Goal: Transaction & Acquisition: Purchase product/service

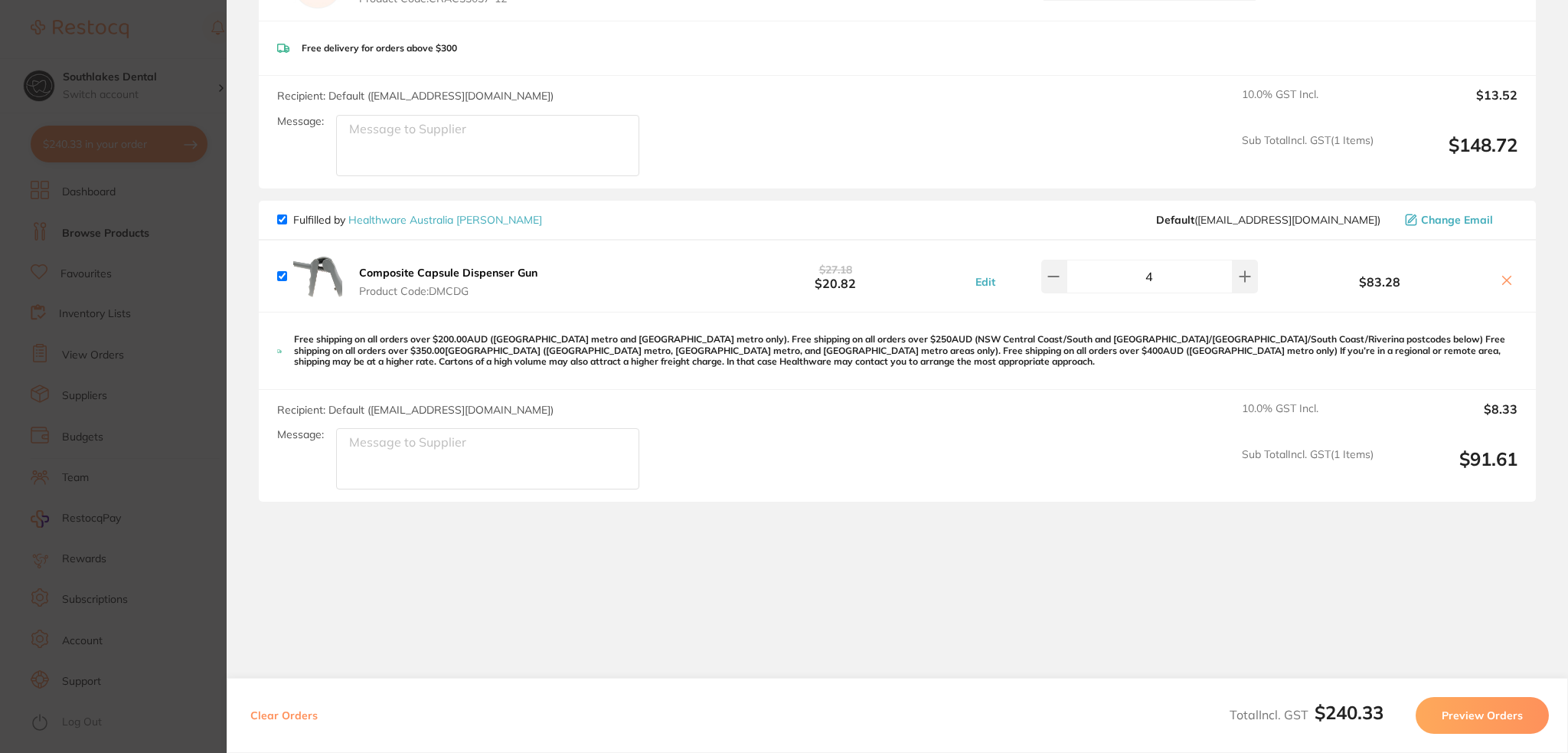
scroll to position [246, 0]
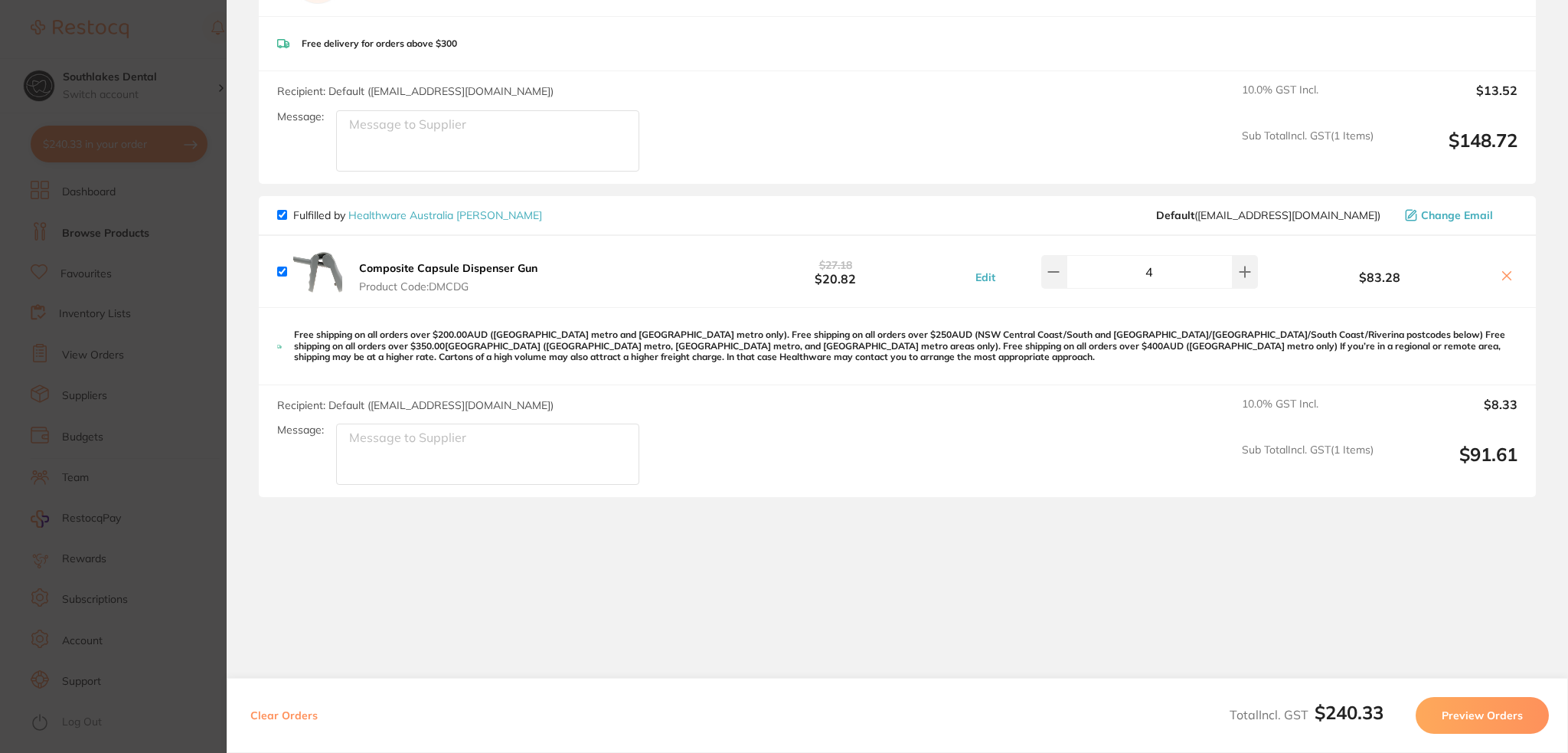
click at [149, 291] on section "Update RRP Set your pre negotiated price for this item. Item Agreed RRP (excl. …" at bounding box center [784, 376] width 1568 height 753
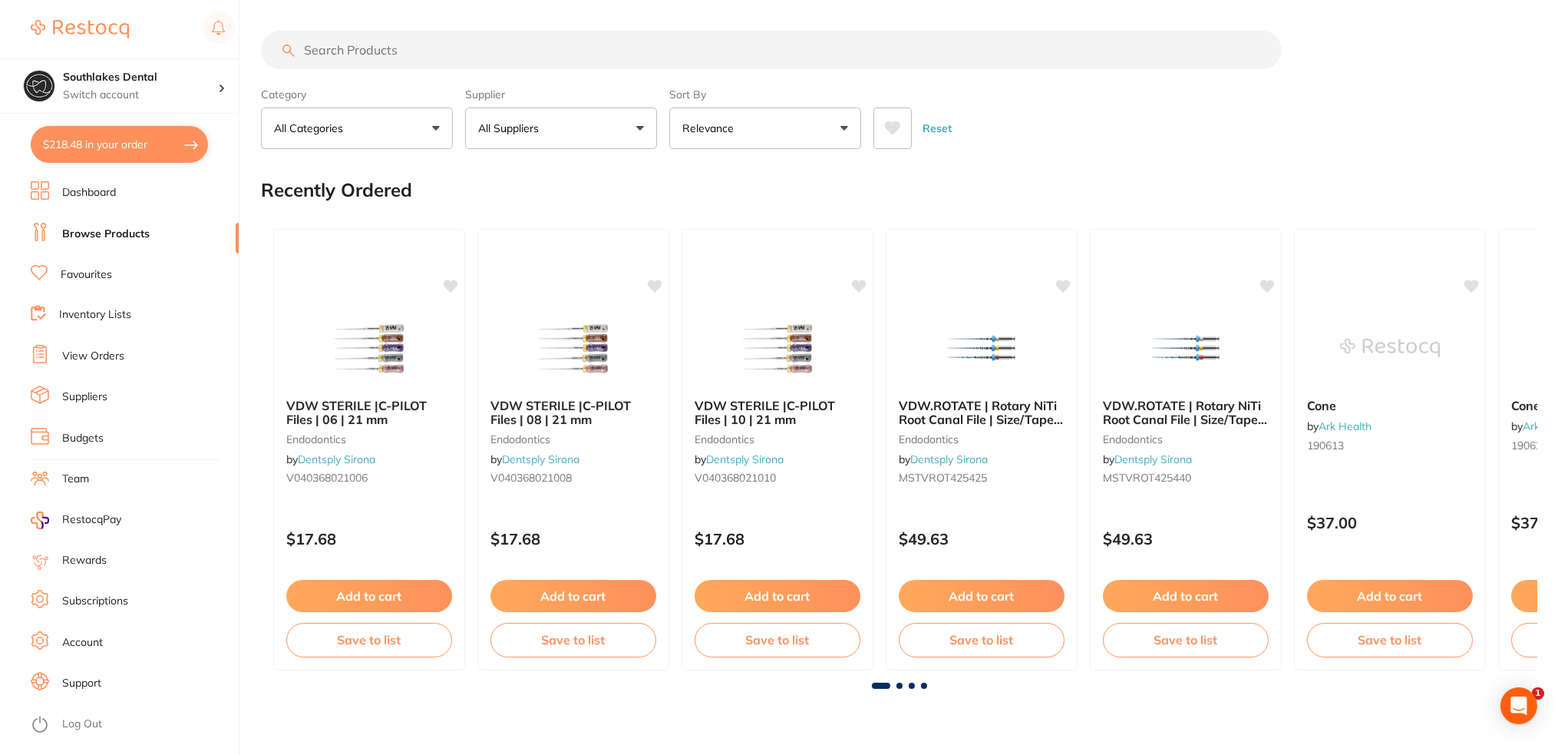
click at [418, 54] on input "search" at bounding box center [771, 50] width 1020 height 38
click at [567, 129] on button "All Suppliers" at bounding box center [561, 127] width 192 height 41
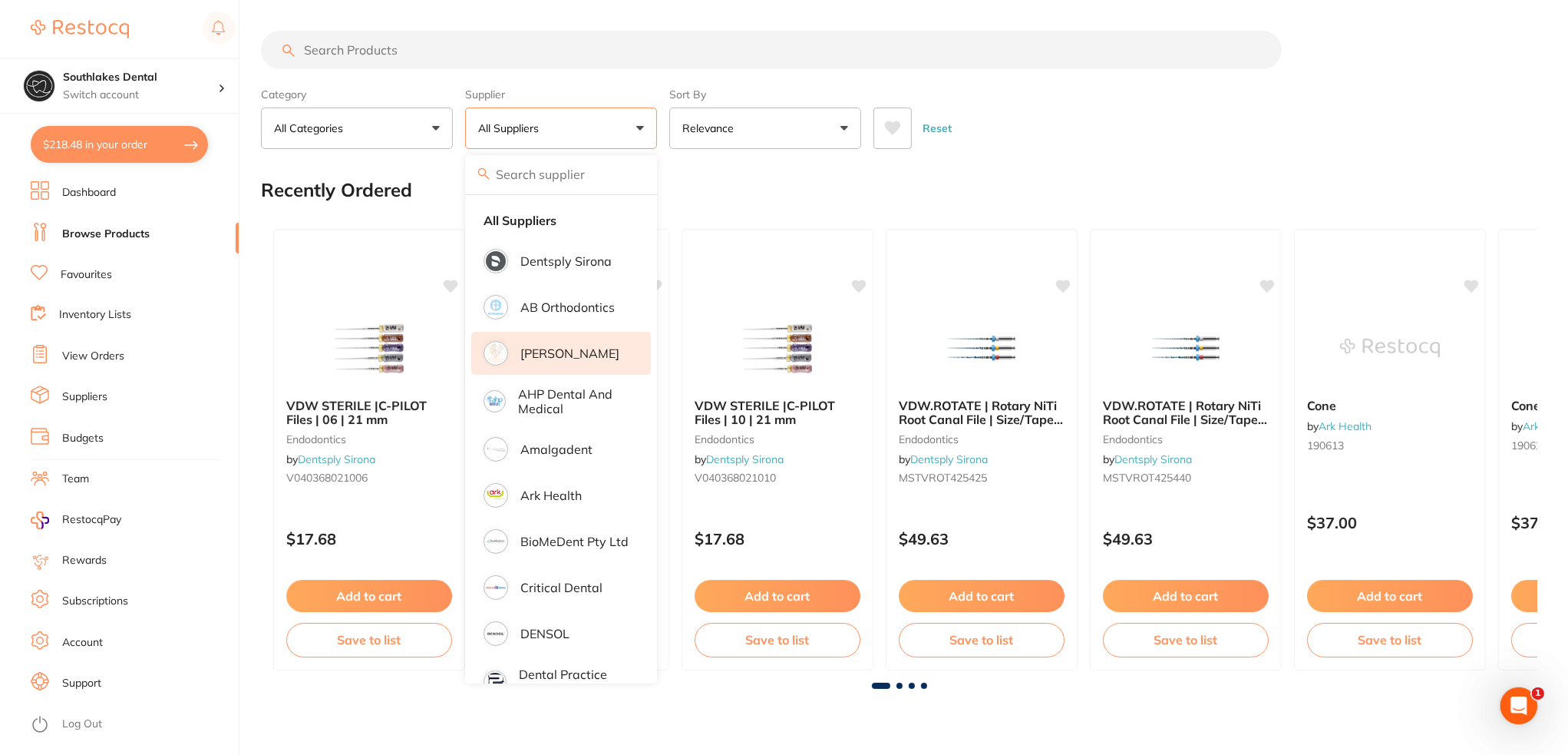
click at [549, 358] on p "[PERSON_NAME]" at bounding box center [570, 353] width 99 height 13
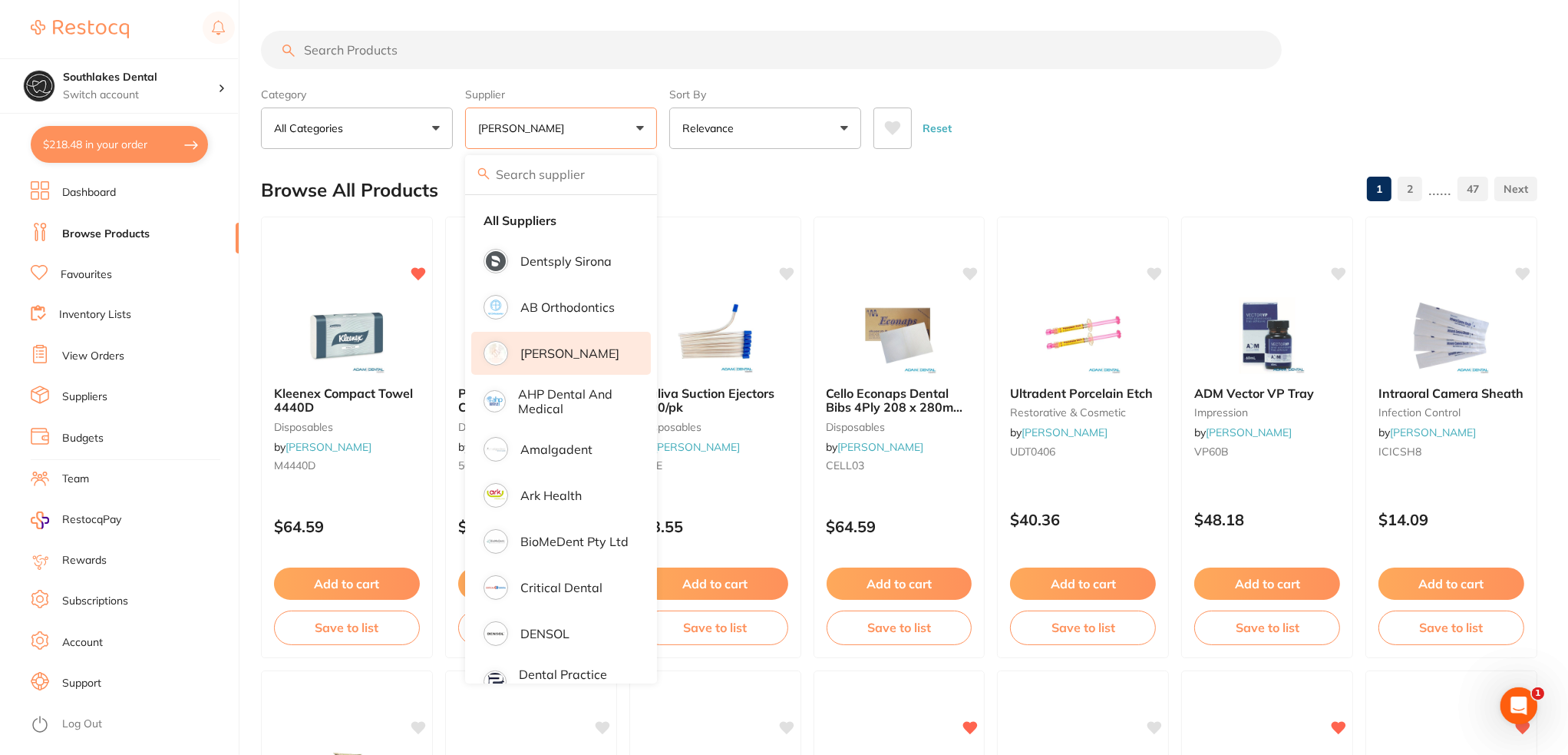
click at [425, 50] on input "search" at bounding box center [771, 50] width 1020 height 38
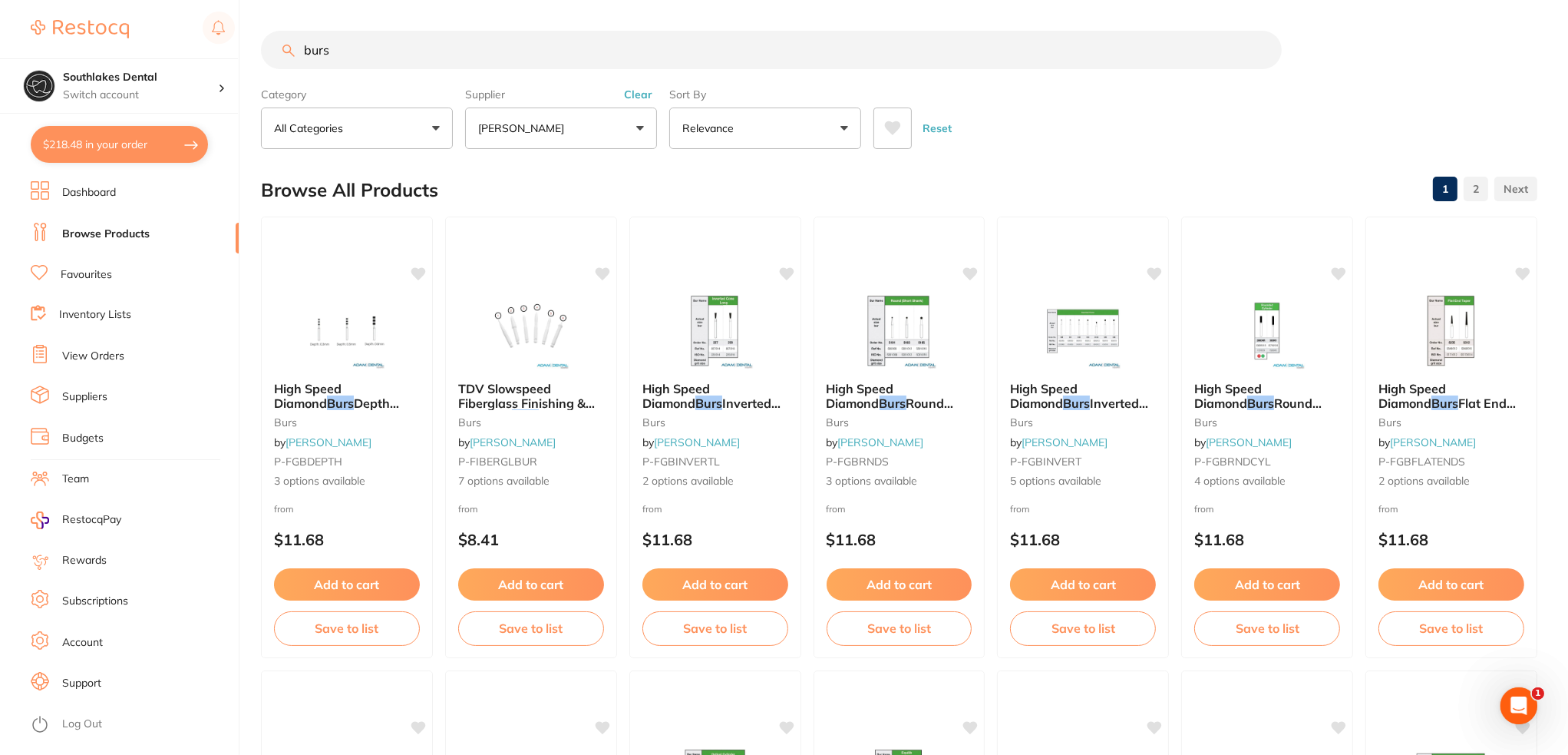
click at [864, 131] on div "Category All Categories All Categories burs finishing & polishing handpieces Cl…" at bounding box center [899, 115] width 1277 height 68
click at [874, 128] on button at bounding box center [892, 127] width 38 height 41
click at [501, 33] on input "burs" at bounding box center [771, 50] width 1020 height 38
type input "burs carbide"
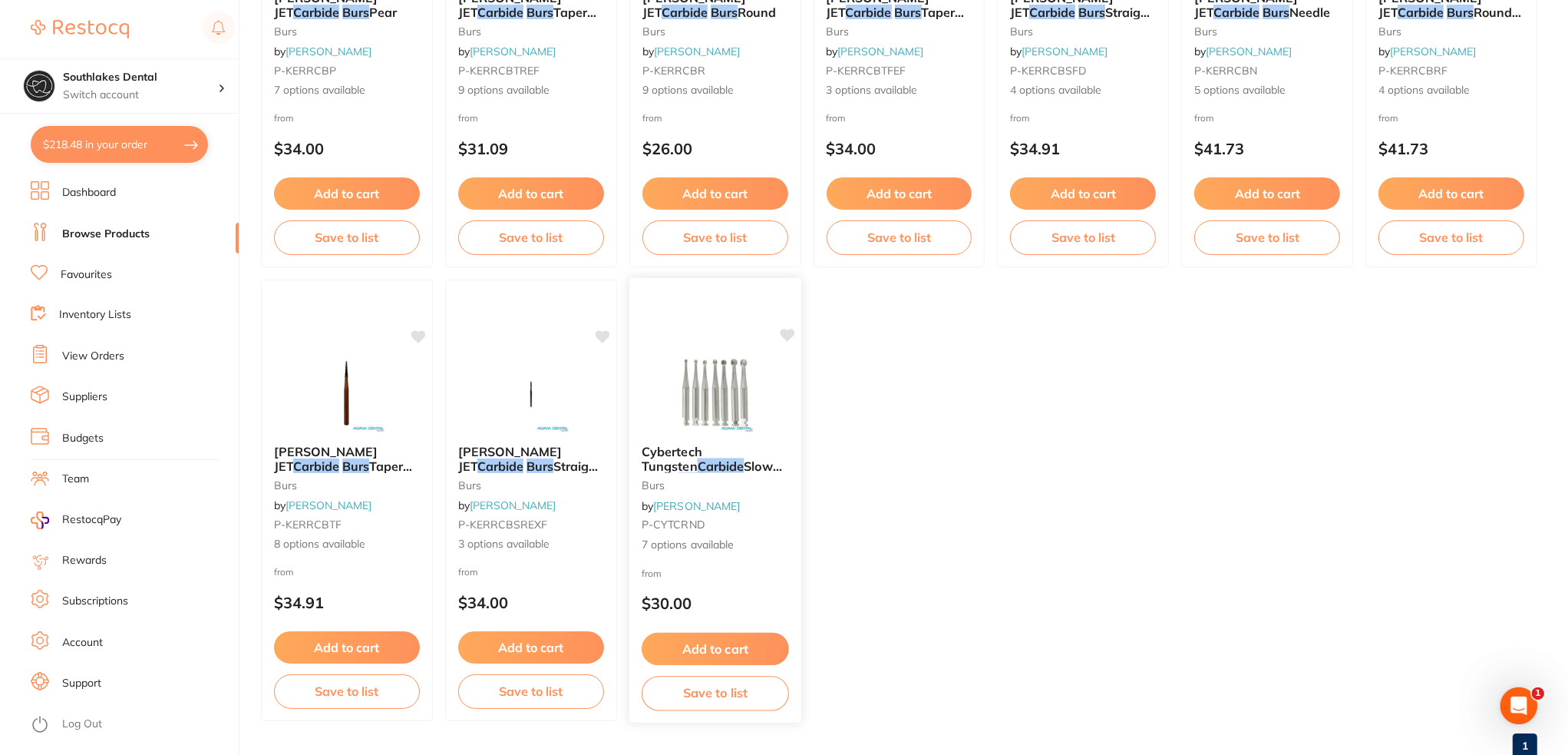
click at [749, 442] on div "Cybertech Tungsten Carbide Slow Speed Burs - ROUND 10/pk burs by [PERSON_NAME] …" at bounding box center [716, 498] width 172 height 133
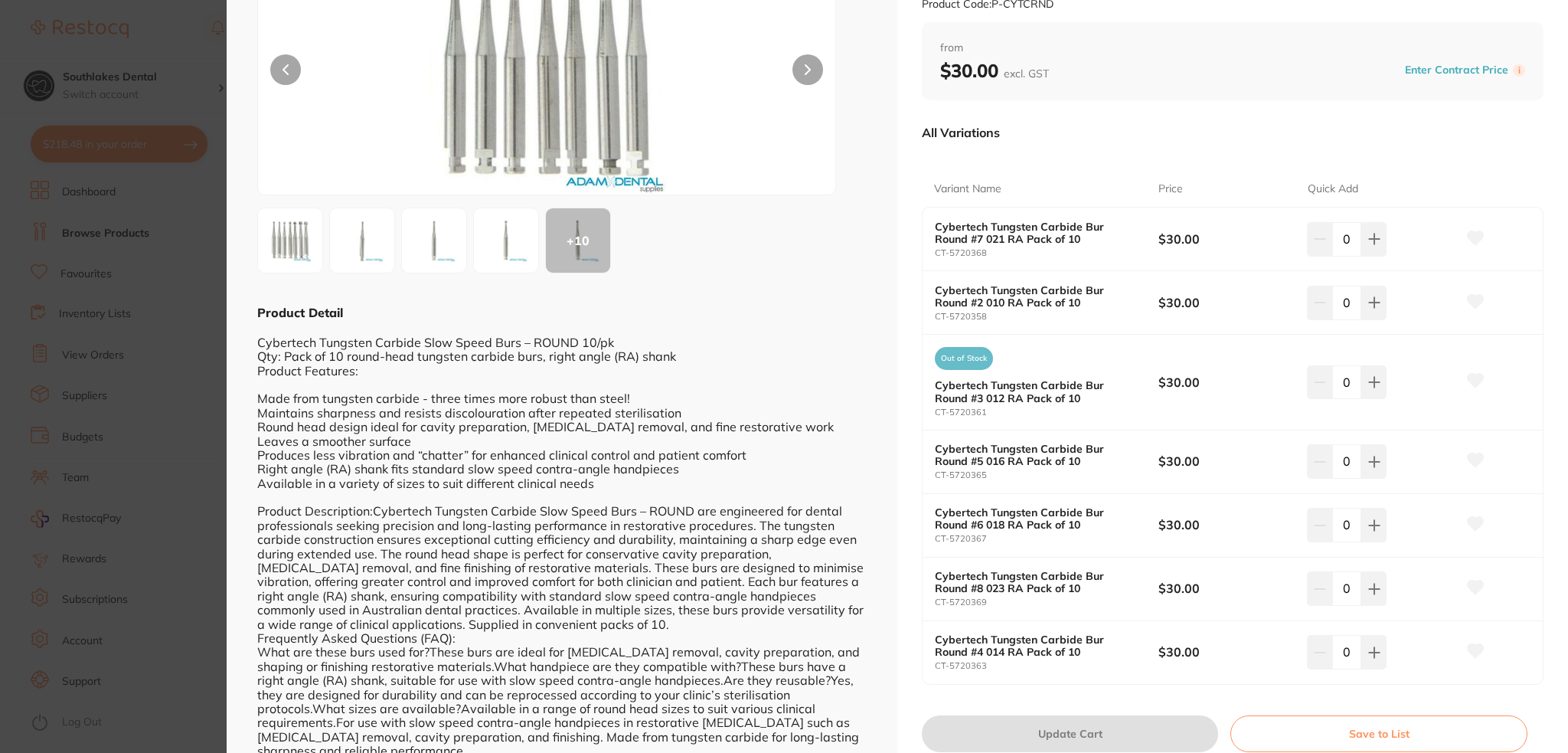
scroll to position [153, 0]
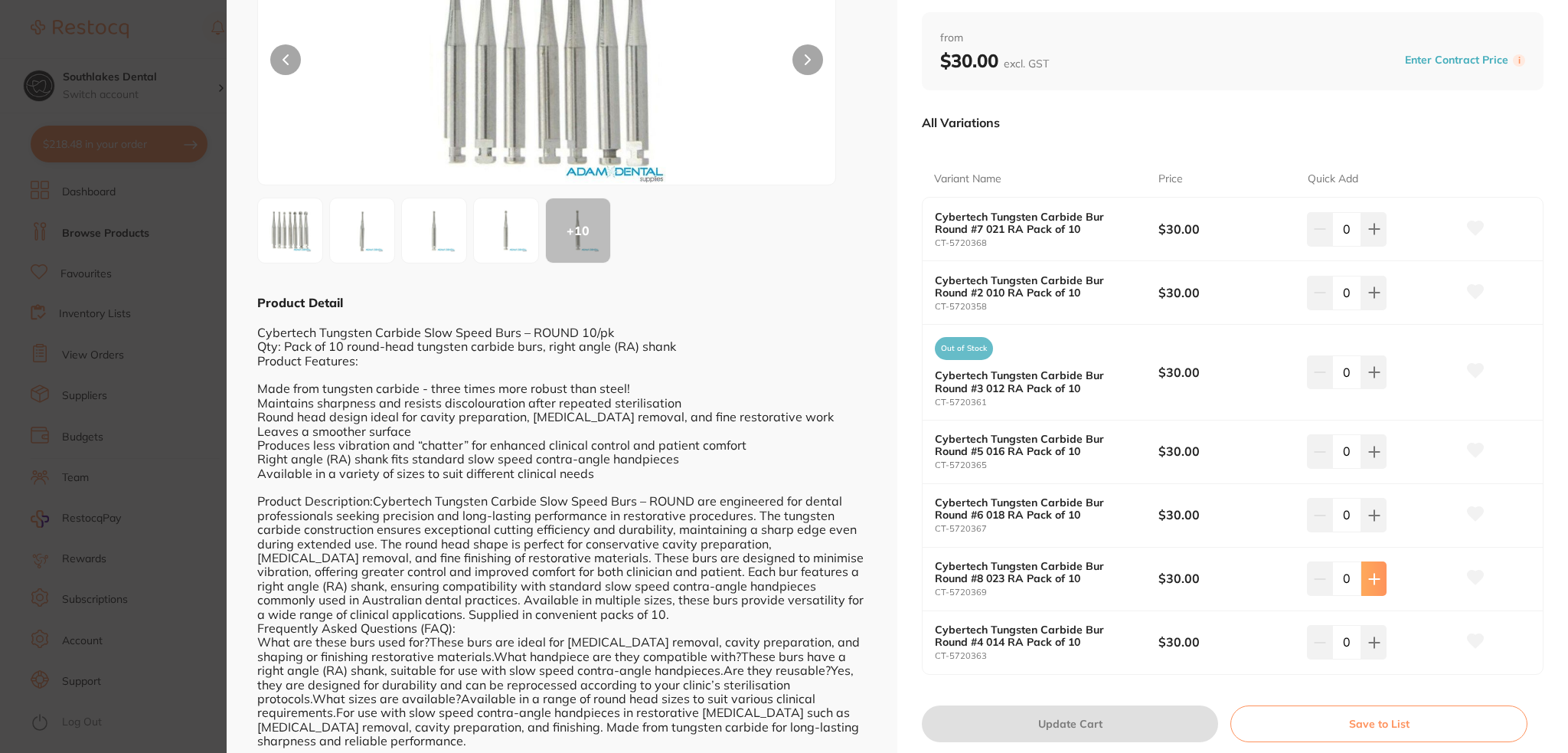
click at [1377, 585] on button at bounding box center [1374, 578] width 26 height 33
type input "1"
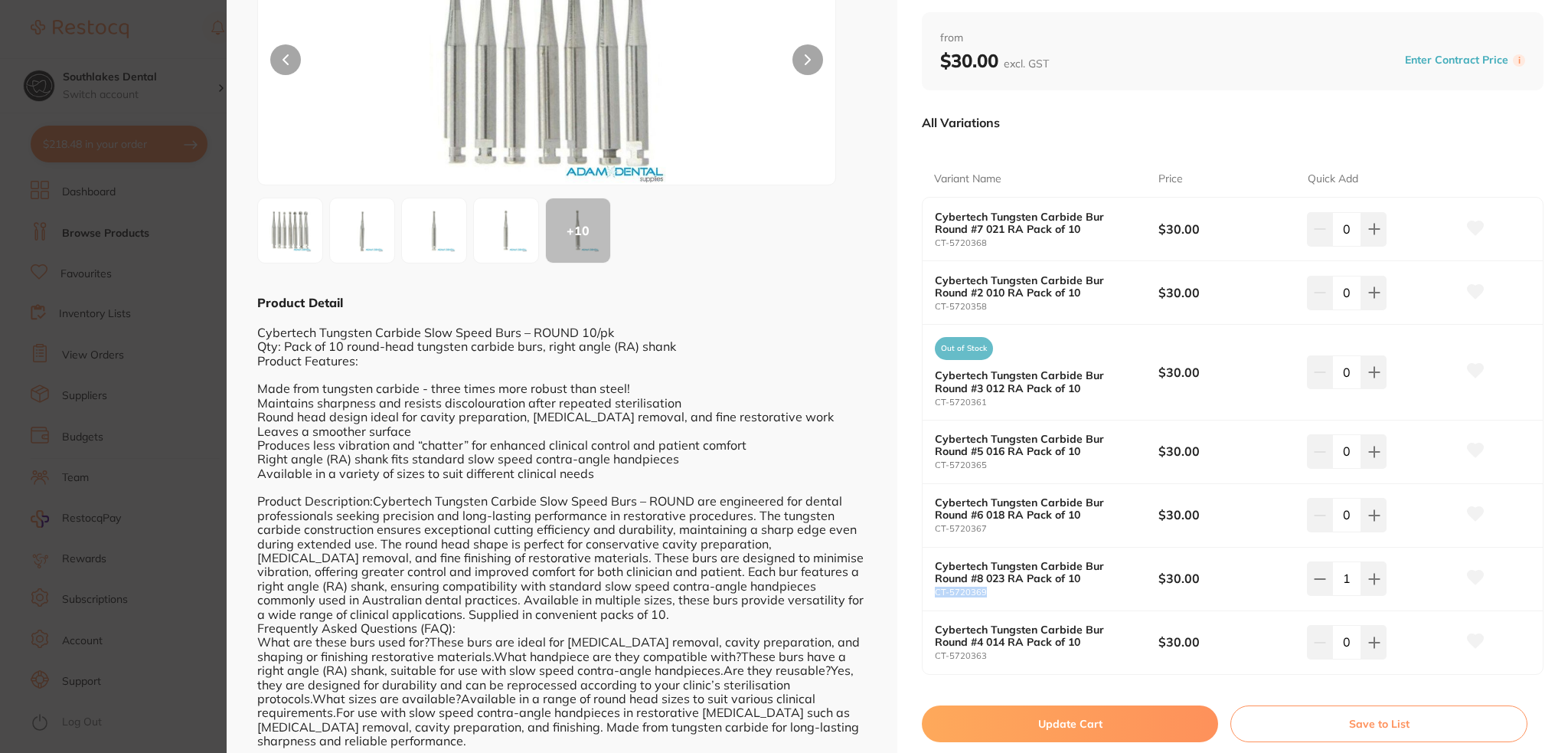
drag, startPoint x: 988, startPoint y: 590, endPoint x: 928, endPoint y: 593, distance: 60.1
click at [928, 593] on div "Cybertech Tungsten Carbide Bur Round #8 023 RA Pack of 10 CT-5720369 $30.00 1" at bounding box center [1232, 579] width 621 height 64
copy small "CT-5720369"
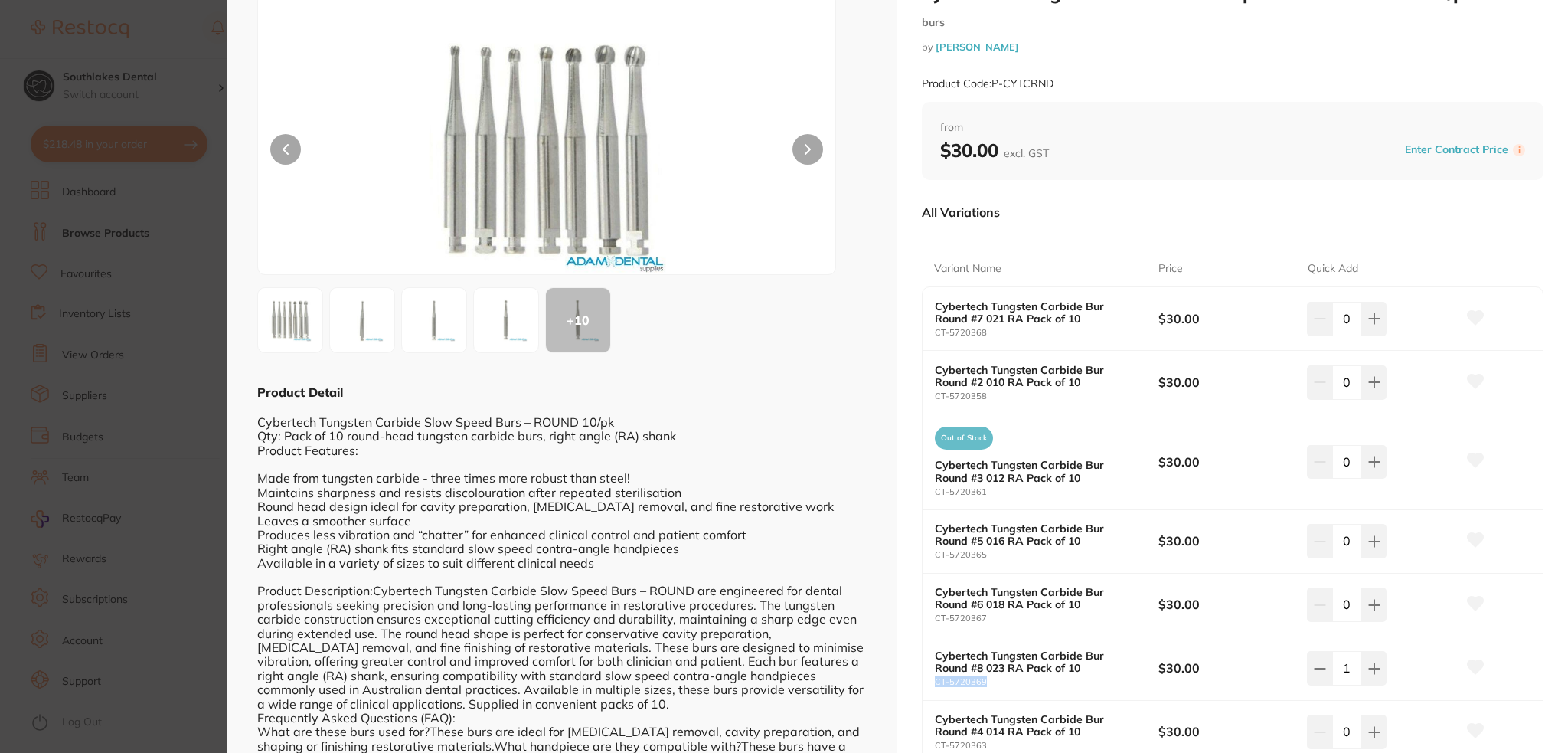
scroll to position [0, 0]
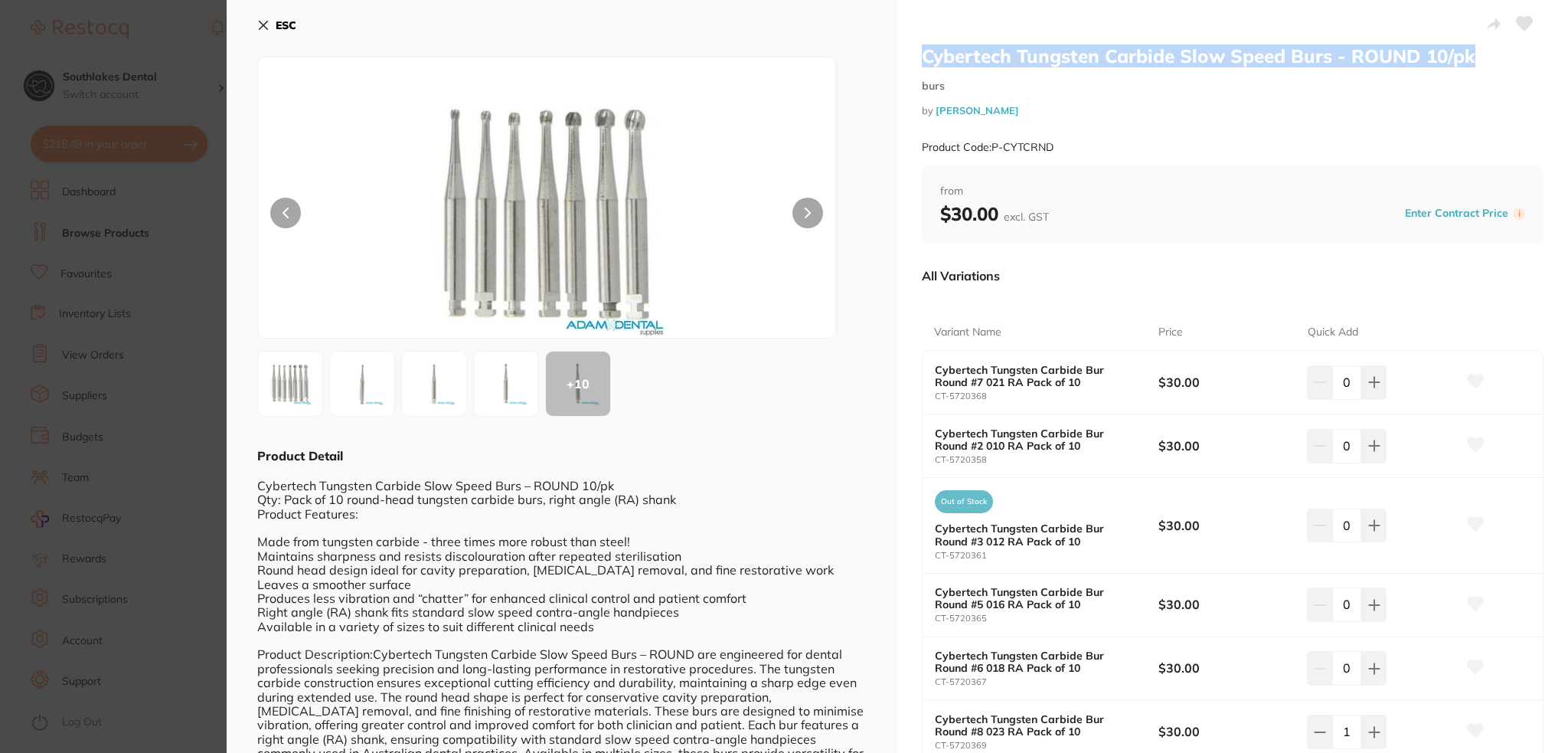
drag, startPoint x: 1471, startPoint y: 54, endPoint x: 919, endPoint y: 36, distance: 552.3
click at [919, 36] on div "Cybertech Tungsten Carbide Slow Speed Burs - ROUND 10/pk burs by [PERSON_NAME] …" at bounding box center [1233, 469] width 671 height 938
copy h2 "Cybertech Tungsten Carbide Slow Speed Burs - ROUND 10/pk"
click at [269, 23] on icon at bounding box center [263, 25] width 12 height 12
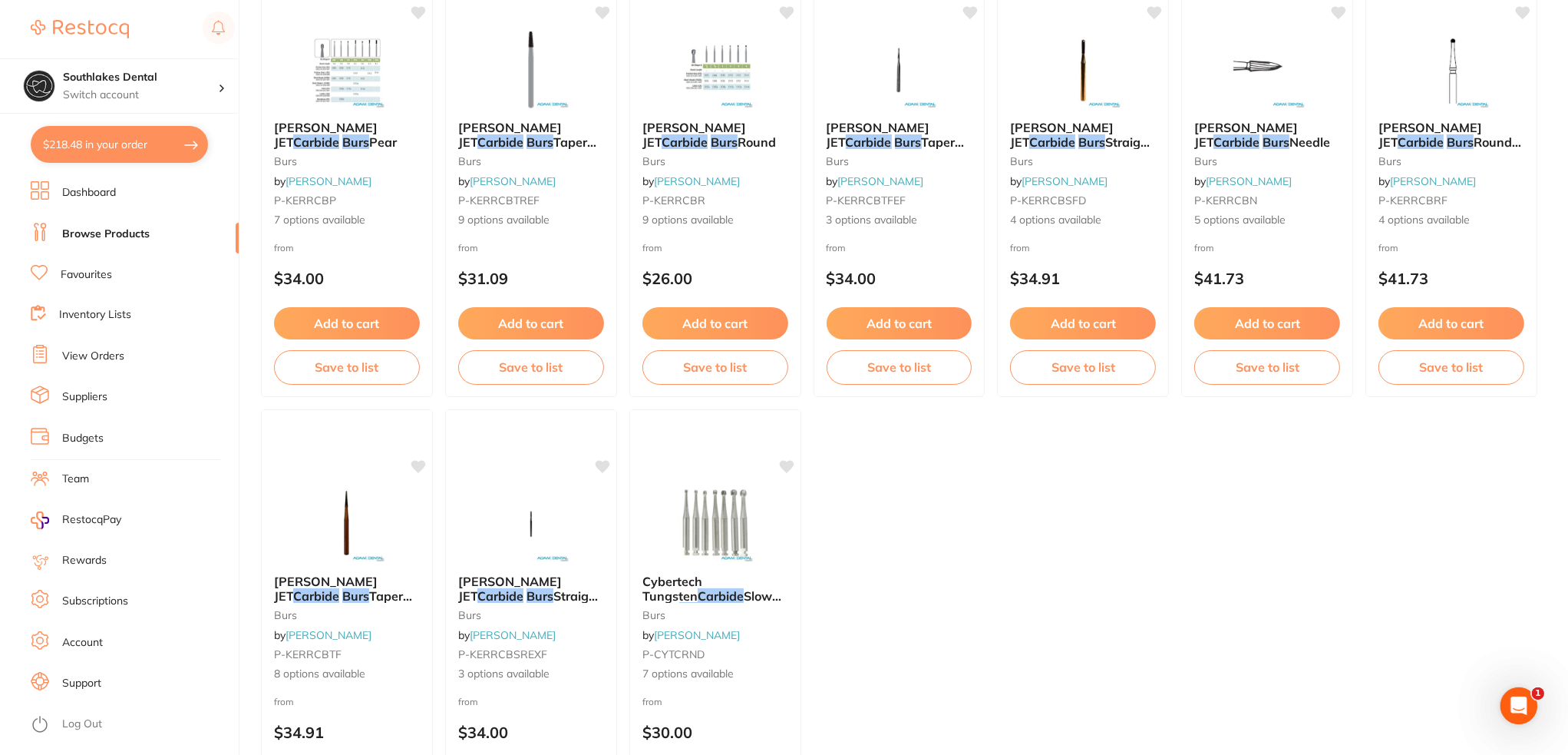
scroll to position [461, 0]
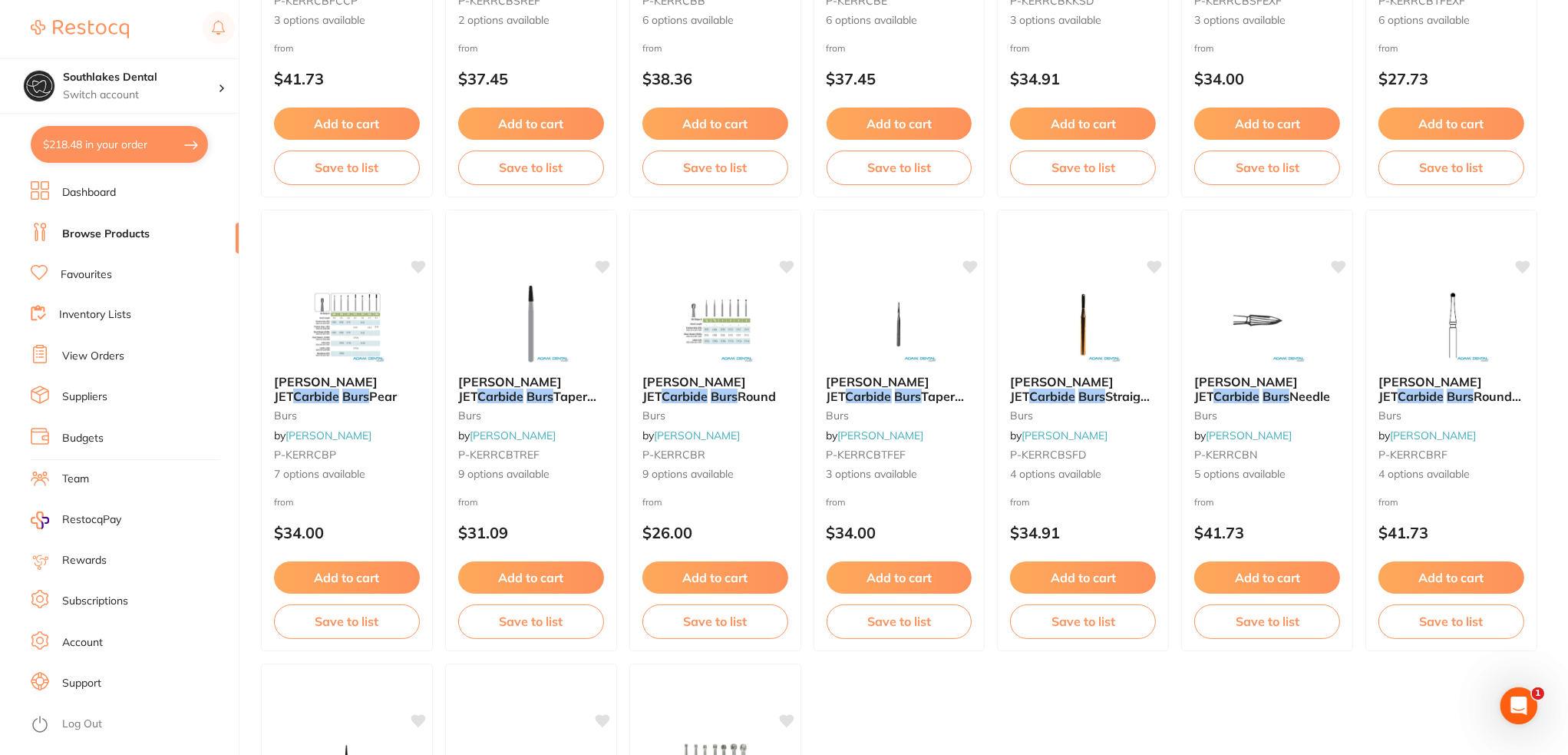
click at [73, 282] on link "Favourites" at bounding box center [86, 275] width 52 height 15
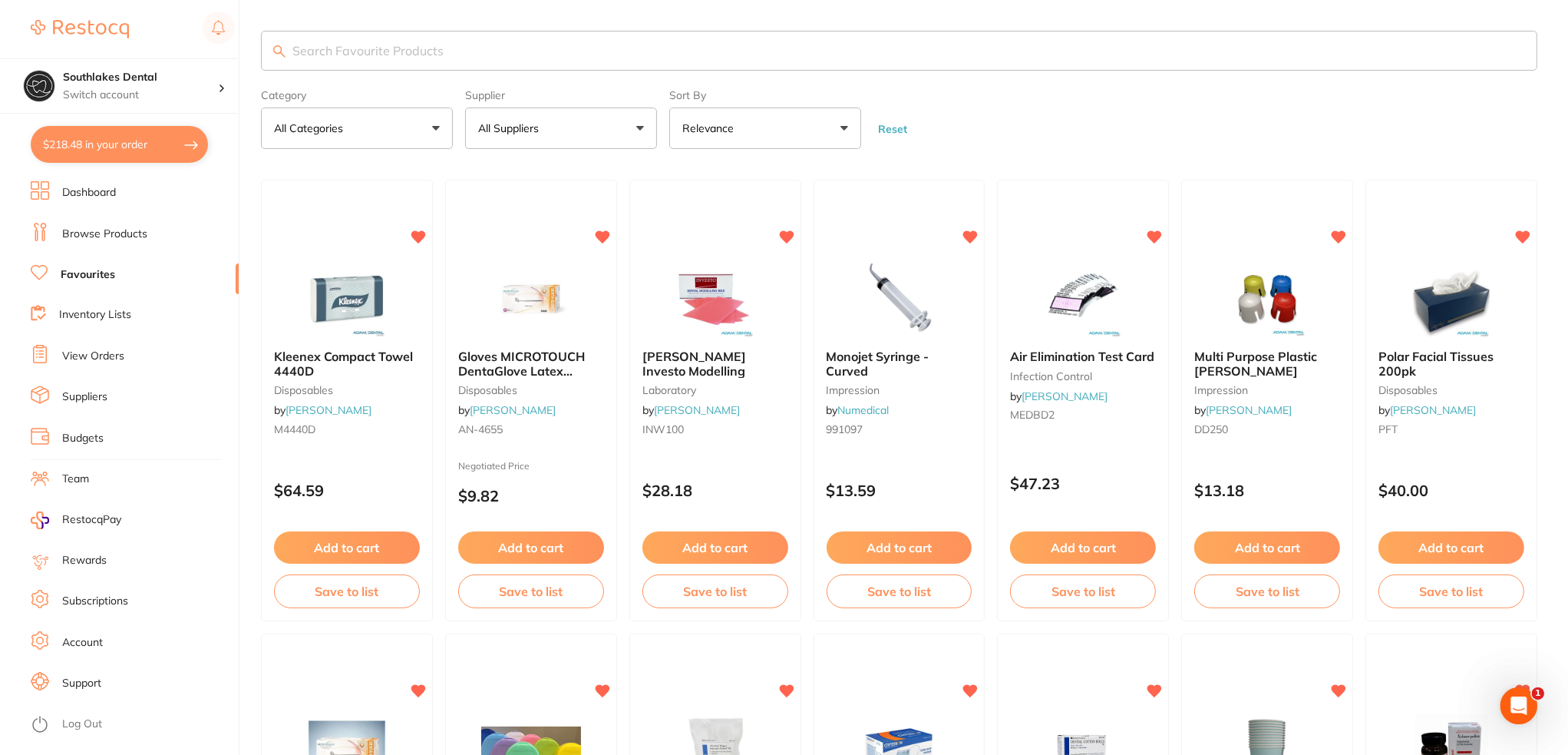
click at [595, 125] on button "All Suppliers" at bounding box center [561, 127] width 192 height 41
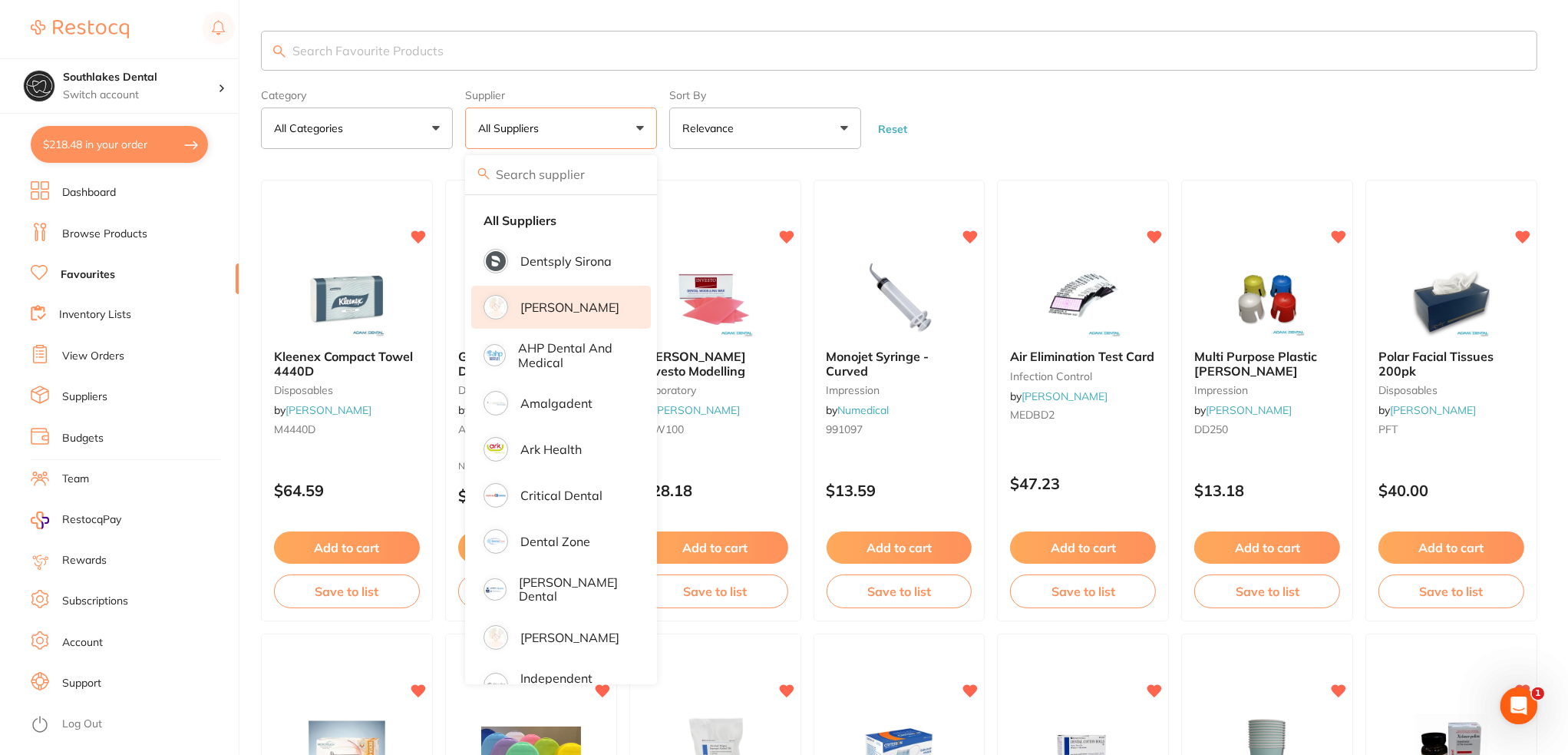
click at [557, 314] on li "[PERSON_NAME]" at bounding box center [561, 307] width 180 height 43
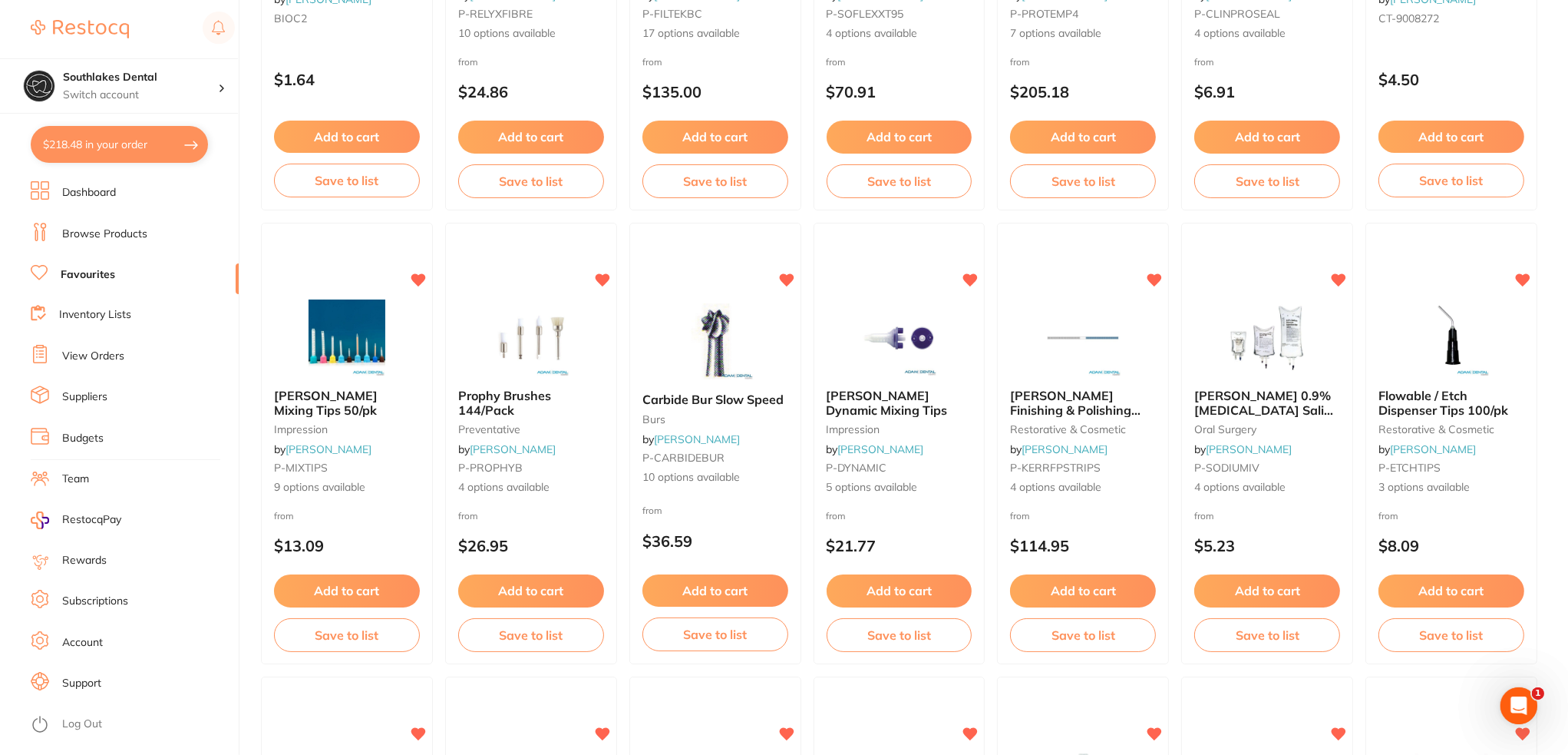
scroll to position [2227, 0]
click at [734, 346] on img at bounding box center [715, 340] width 100 height 77
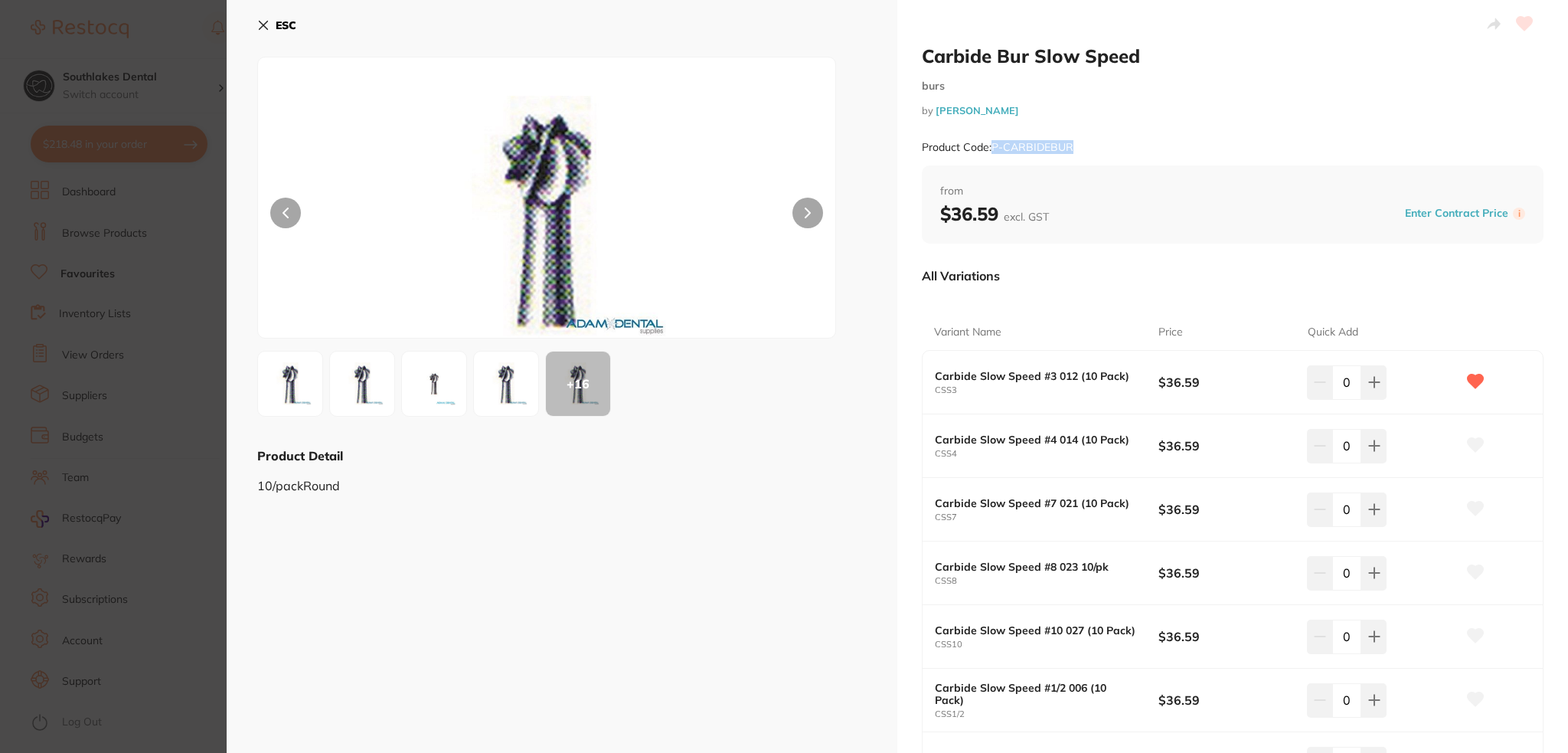
drag, startPoint x: 1078, startPoint y: 146, endPoint x: 991, endPoint y: 150, distance: 87.1
click at [991, 150] on div "Product Code: P-CARBIDEBUR" at bounding box center [1232, 147] width 621 height 37
copy small "P-CARBIDEBUR"
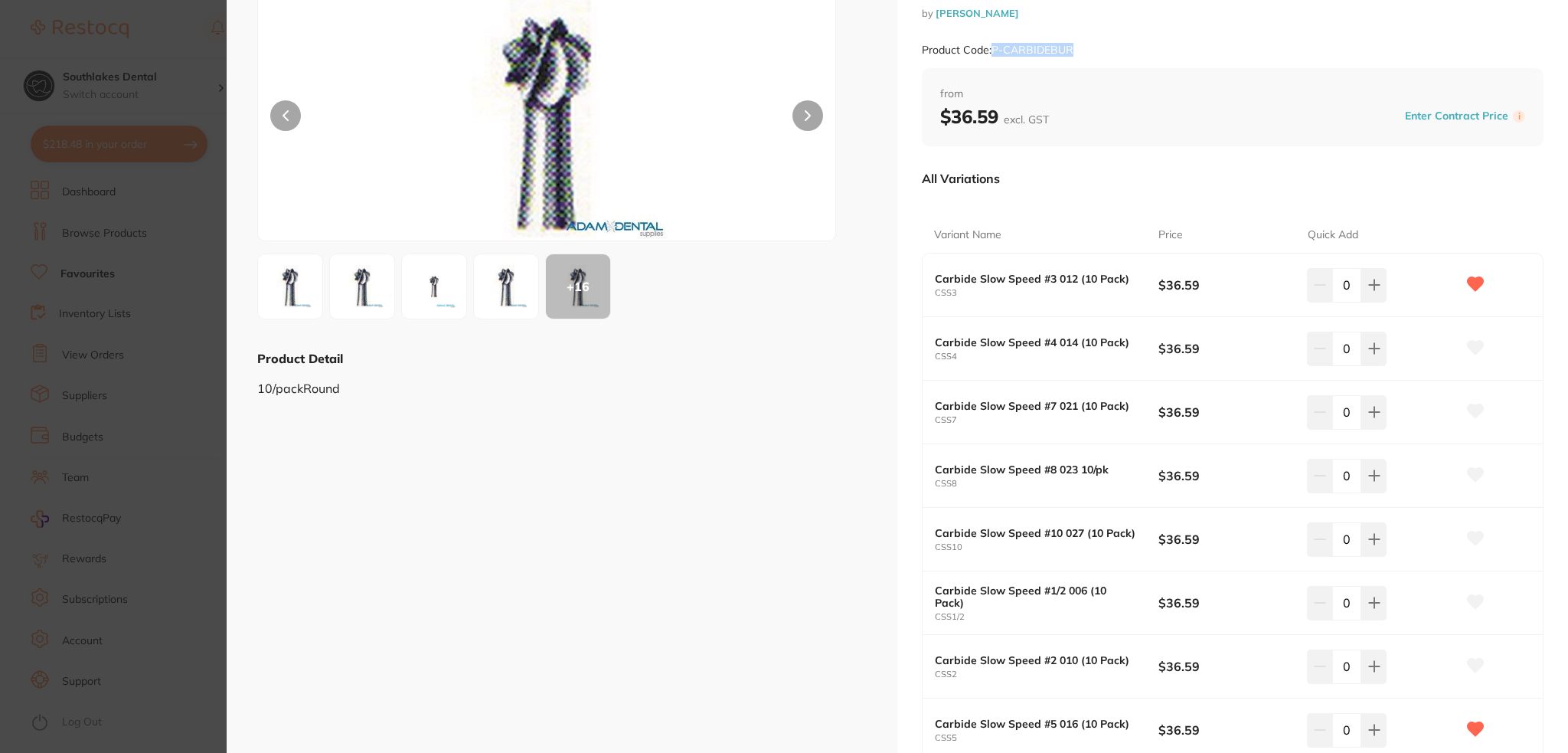
scroll to position [354, 0]
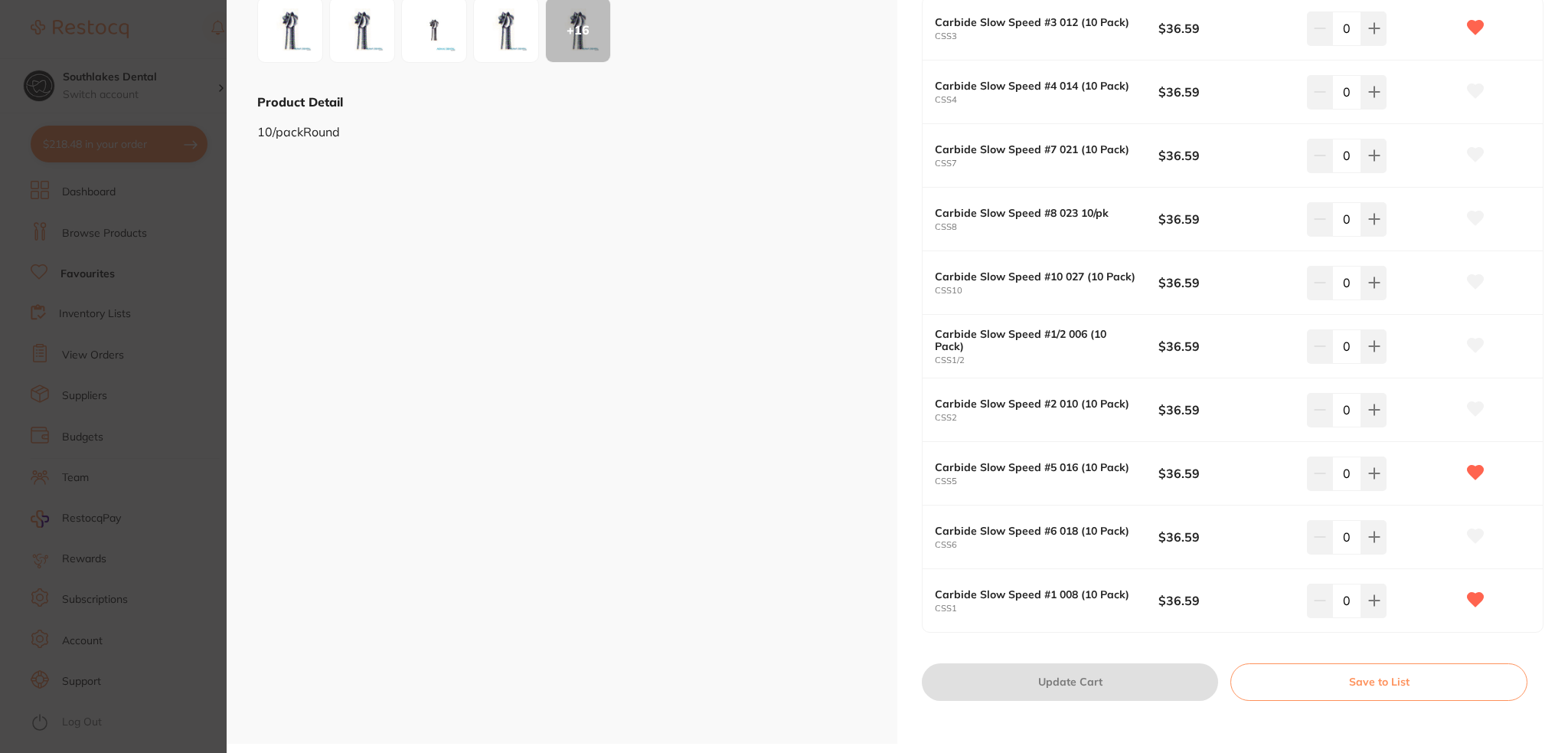
click at [145, 411] on section "Carbide Bur Slow Speed burs by [PERSON_NAME] Product Code: P-CARBIDEBUR ESC + 1…" at bounding box center [784, 376] width 1568 height 753
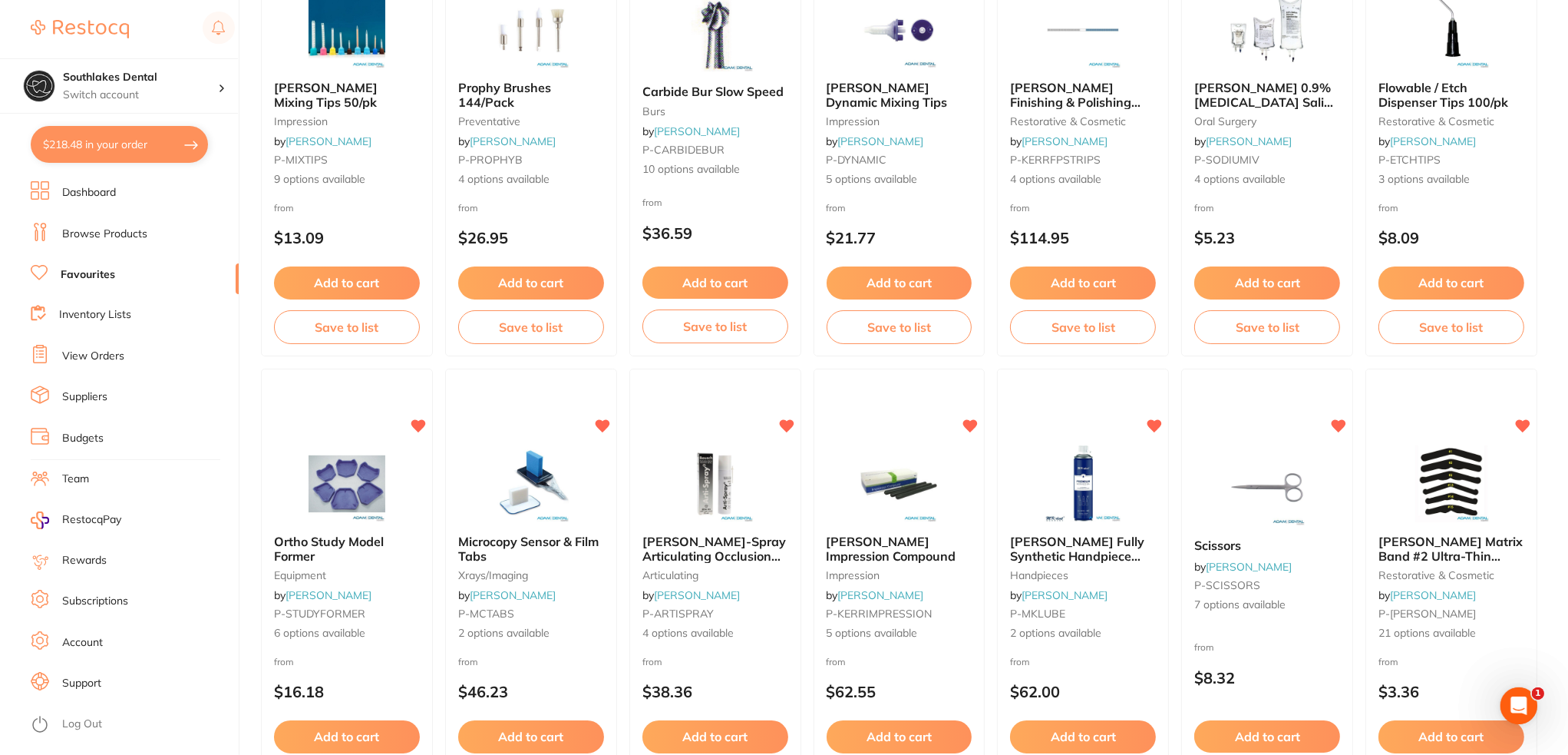
scroll to position [2534, 0]
click at [97, 229] on link "Browse Products" at bounding box center [104, 234] width 85 height 15
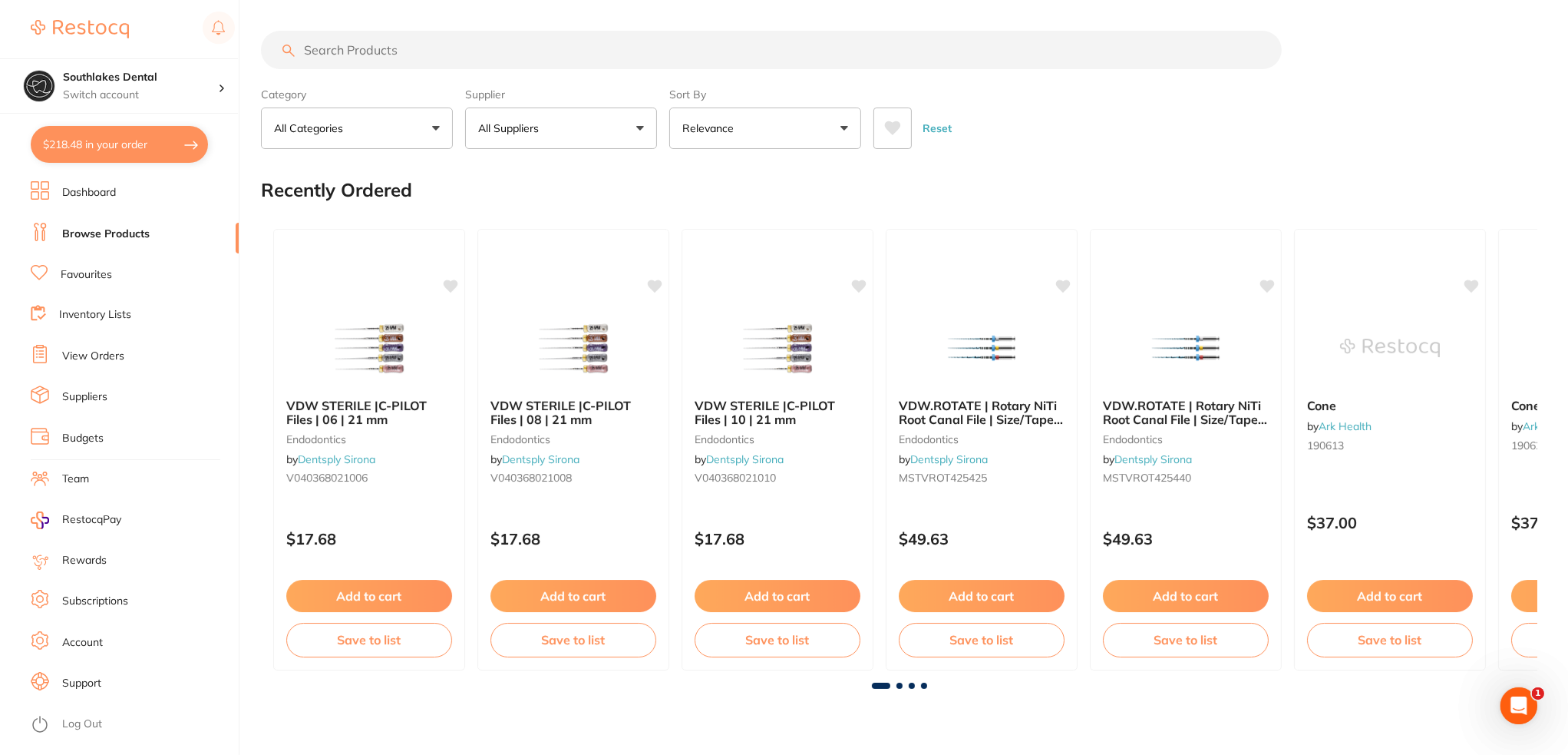
click at [404, 55] on input "search" at bounding box center [771, 50] width 1020 height 38
click at [408, 54] on input "search" at bounding box center [771, 50] width 1020 height 38
type input "slow speed carbide burs"
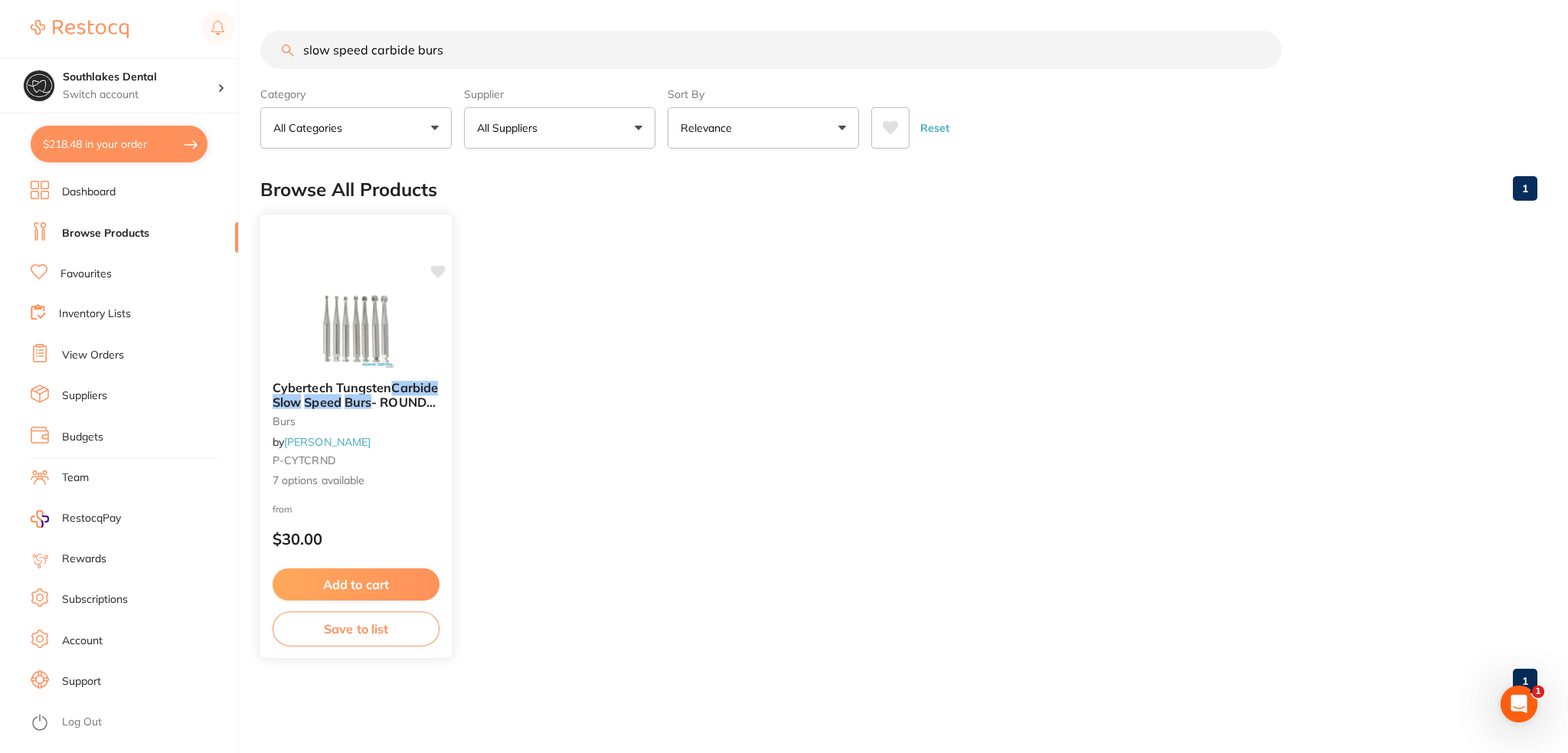
click at [392, 353] on img at bounding box center [356, 329] width 100 height 77
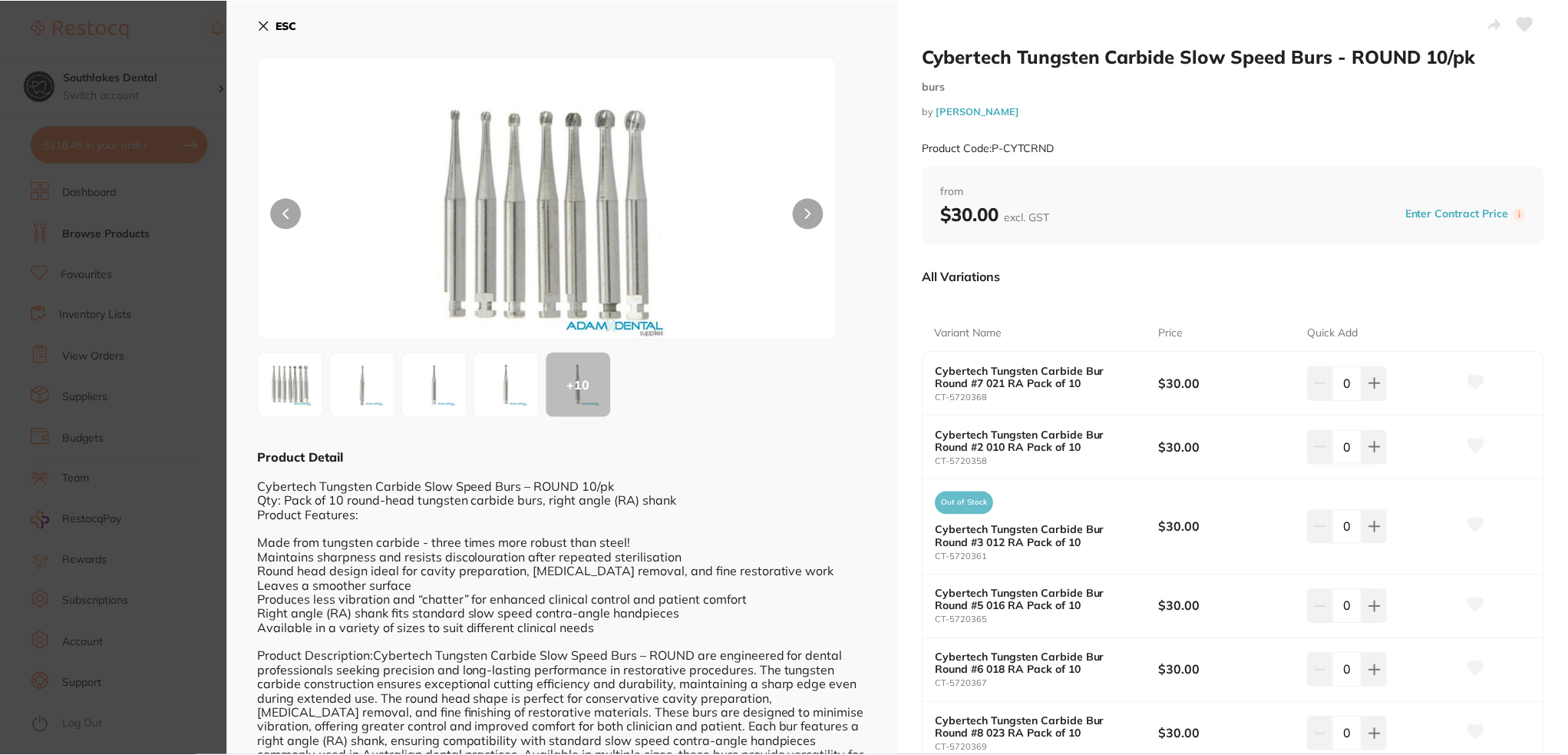
scroll to position [196, 0]
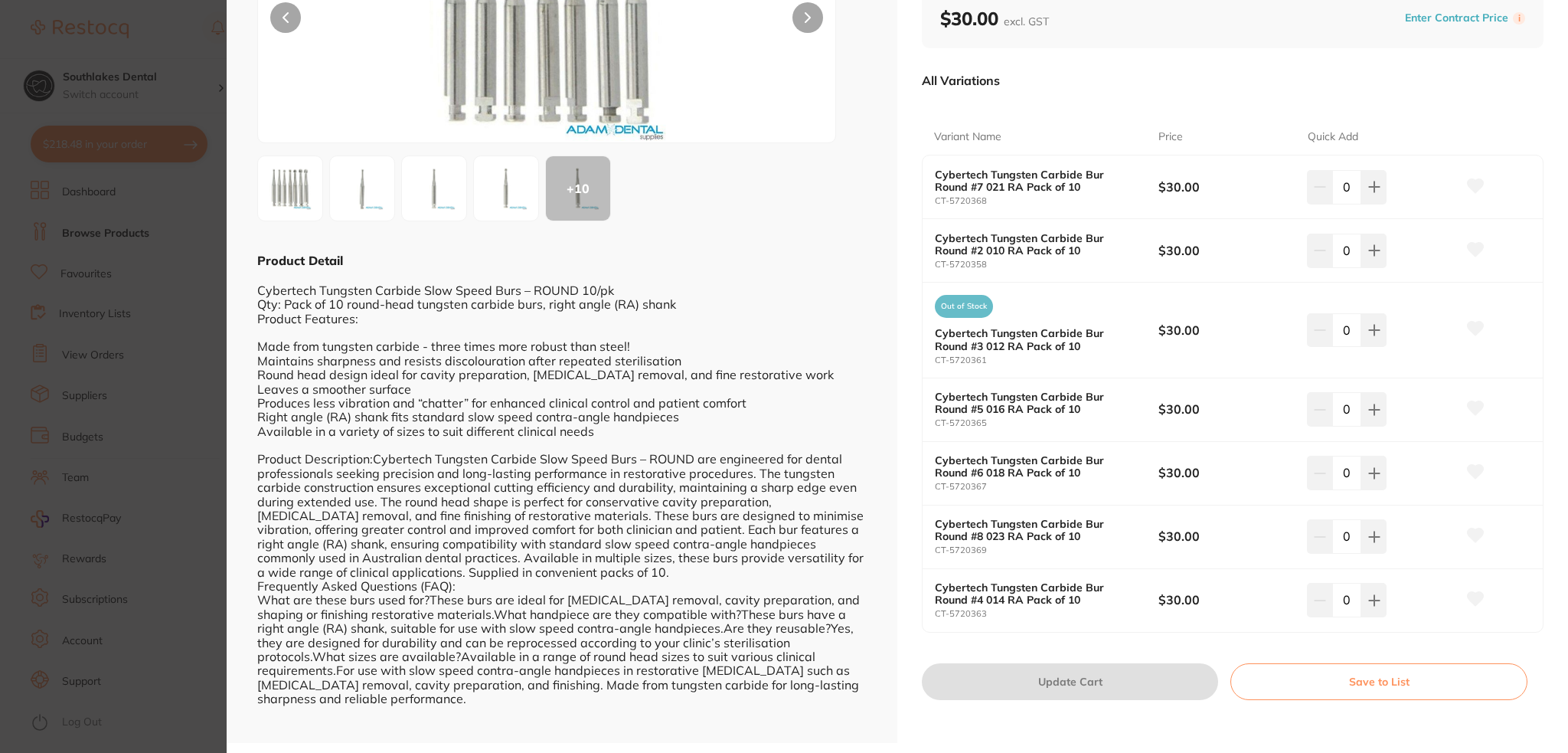
click at [152, 411] on section "Cybertech Tungsten Carbide Slow Speed Burs - ROUND 10/pk burs by [PERSON_NAME] …" at bounding box center [784, 376] width 1568 height 753
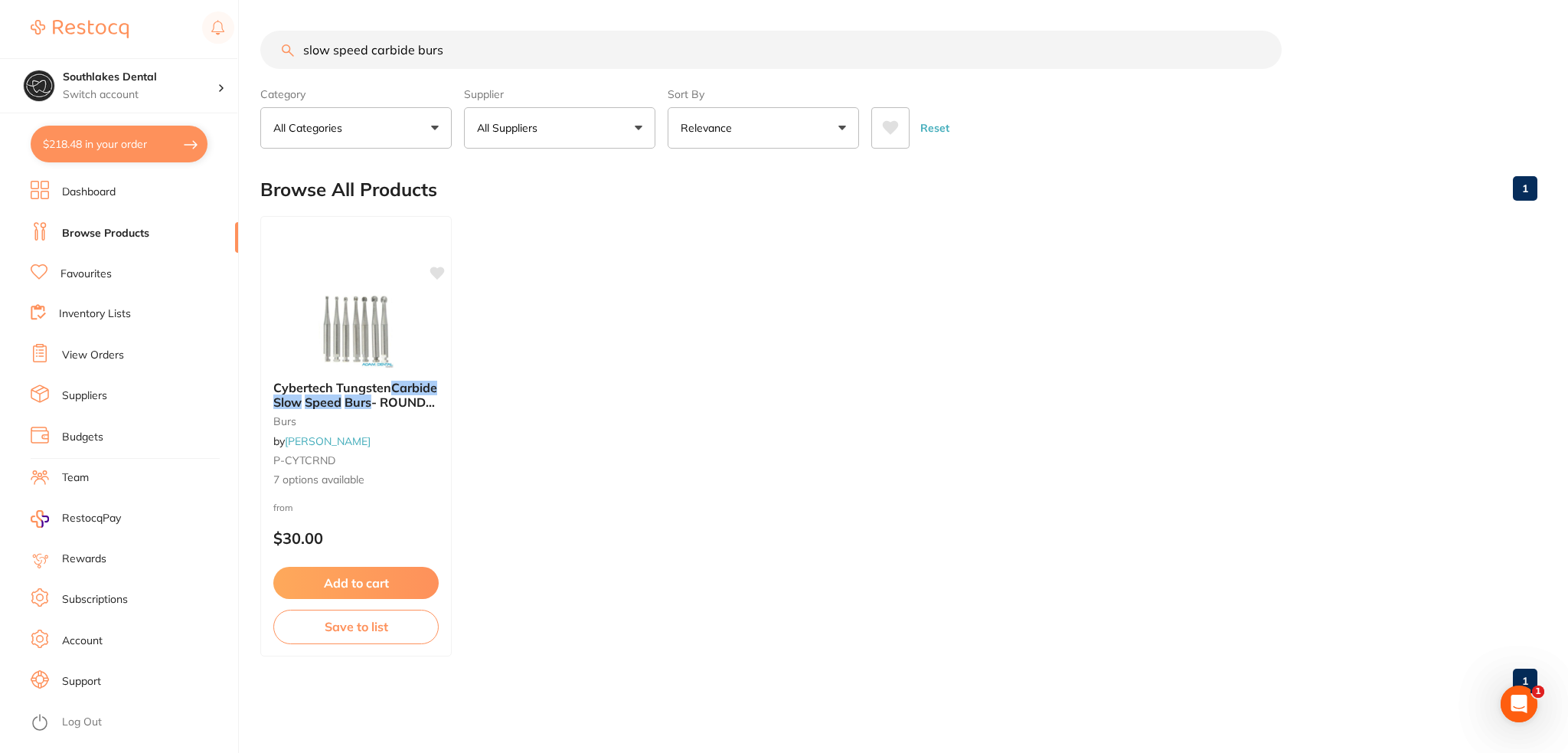
click at [96, 275] on link "Favourites" at bounding box center [86, 275] width 51 height 15
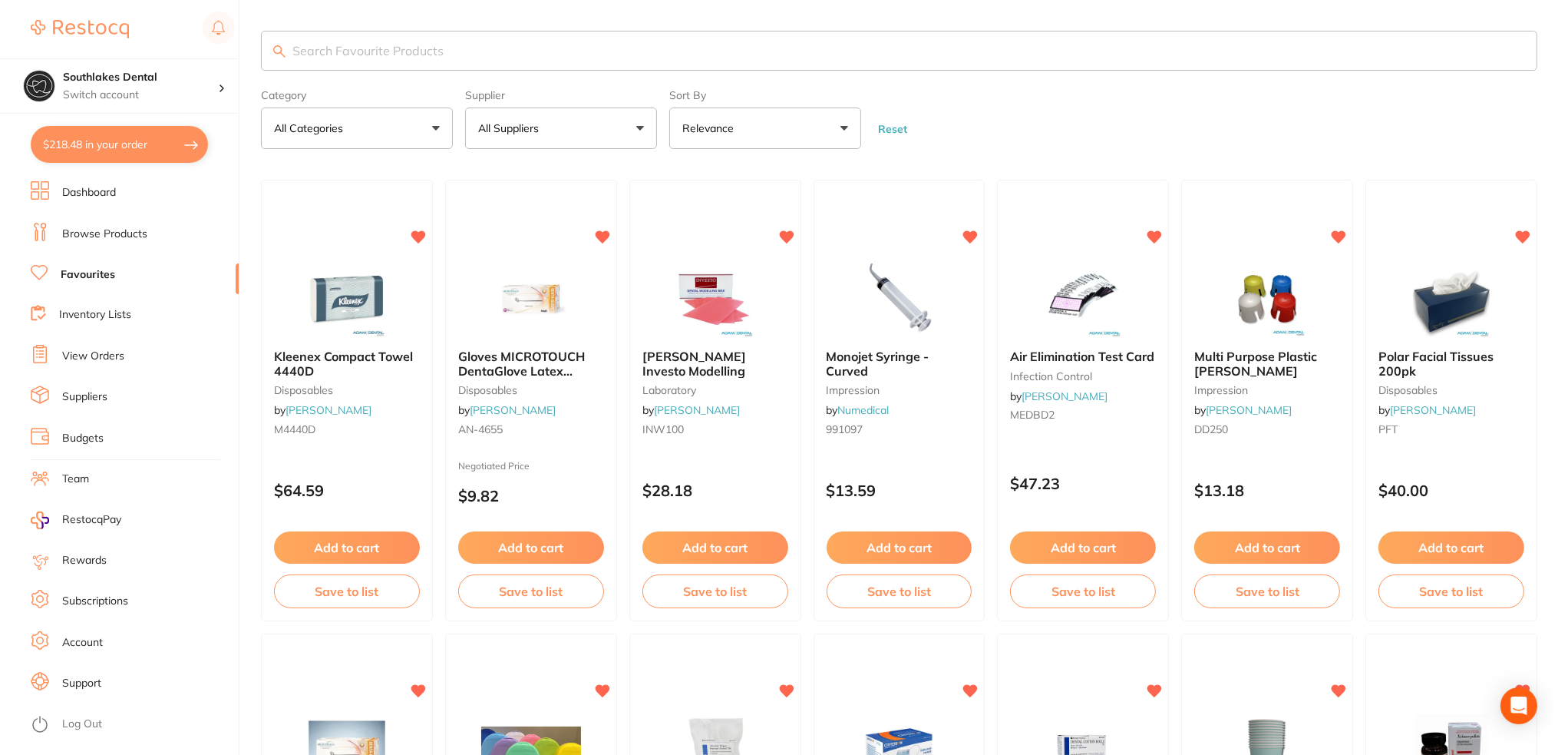
click at [596, 142] on button "All Suppliers" at bounding box center [561, 127] width 192 height 41
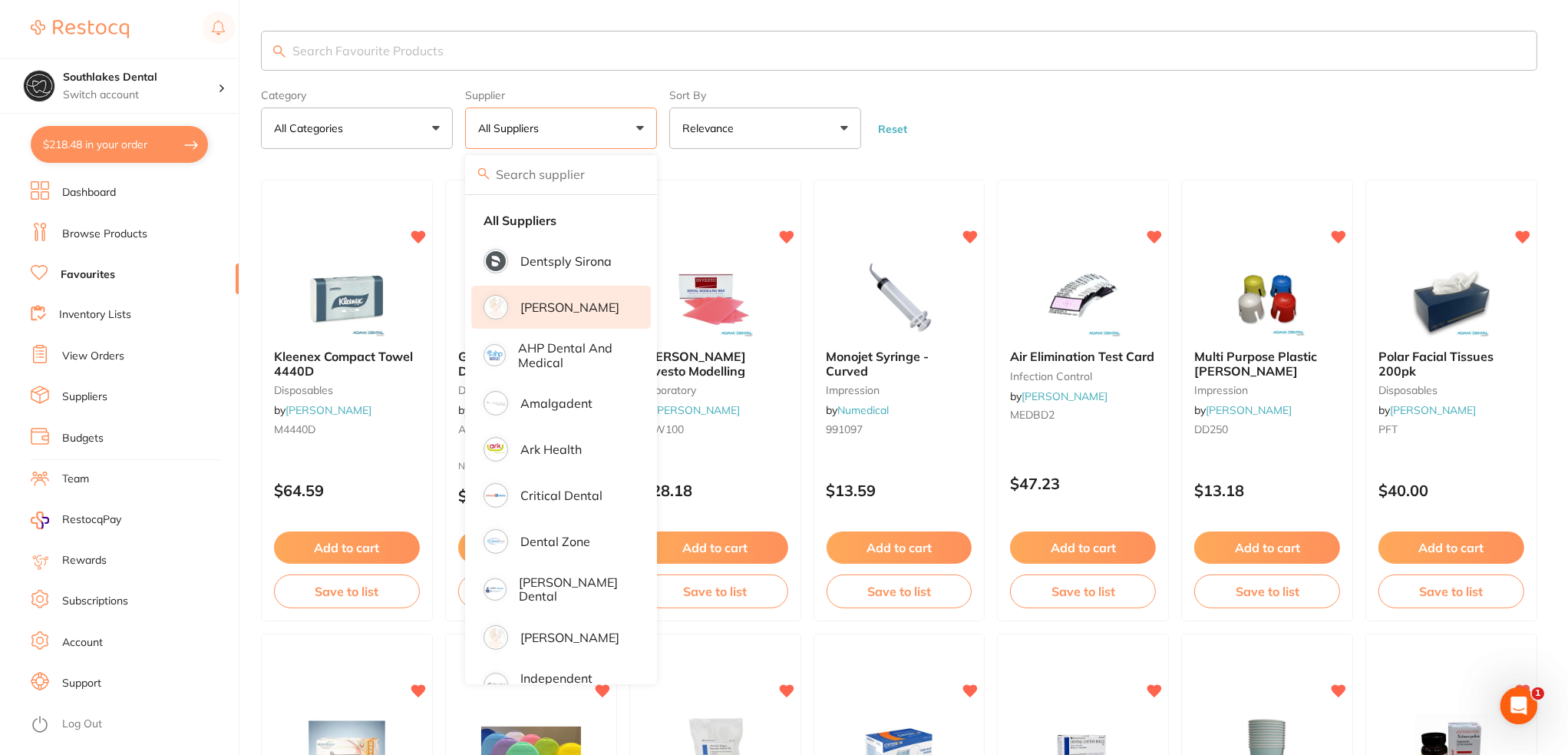
click at [580, 309] on p "[PERSON_NAME]" at bounding box center [570, 307] width 99 height 13
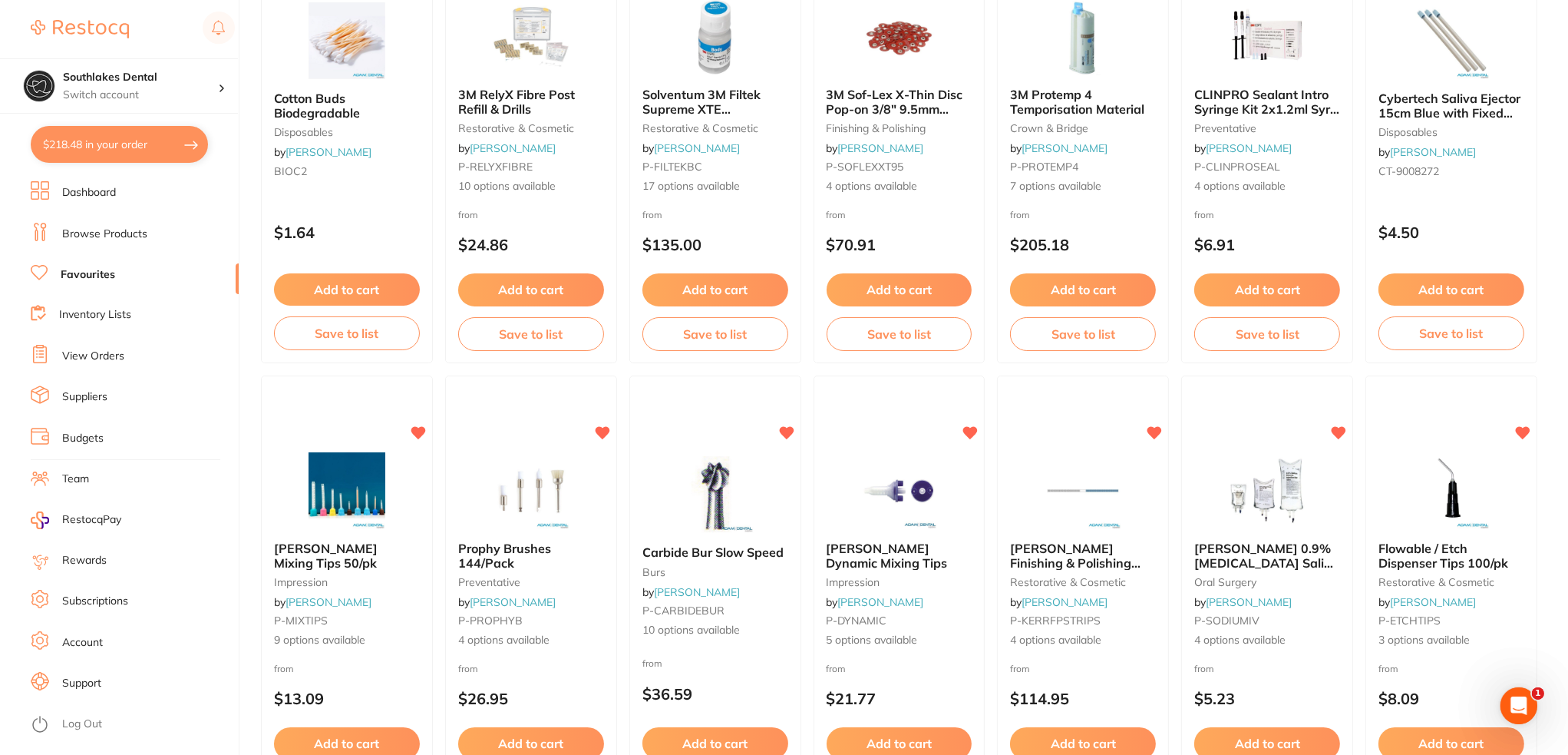
scroll to position [2534, 0]
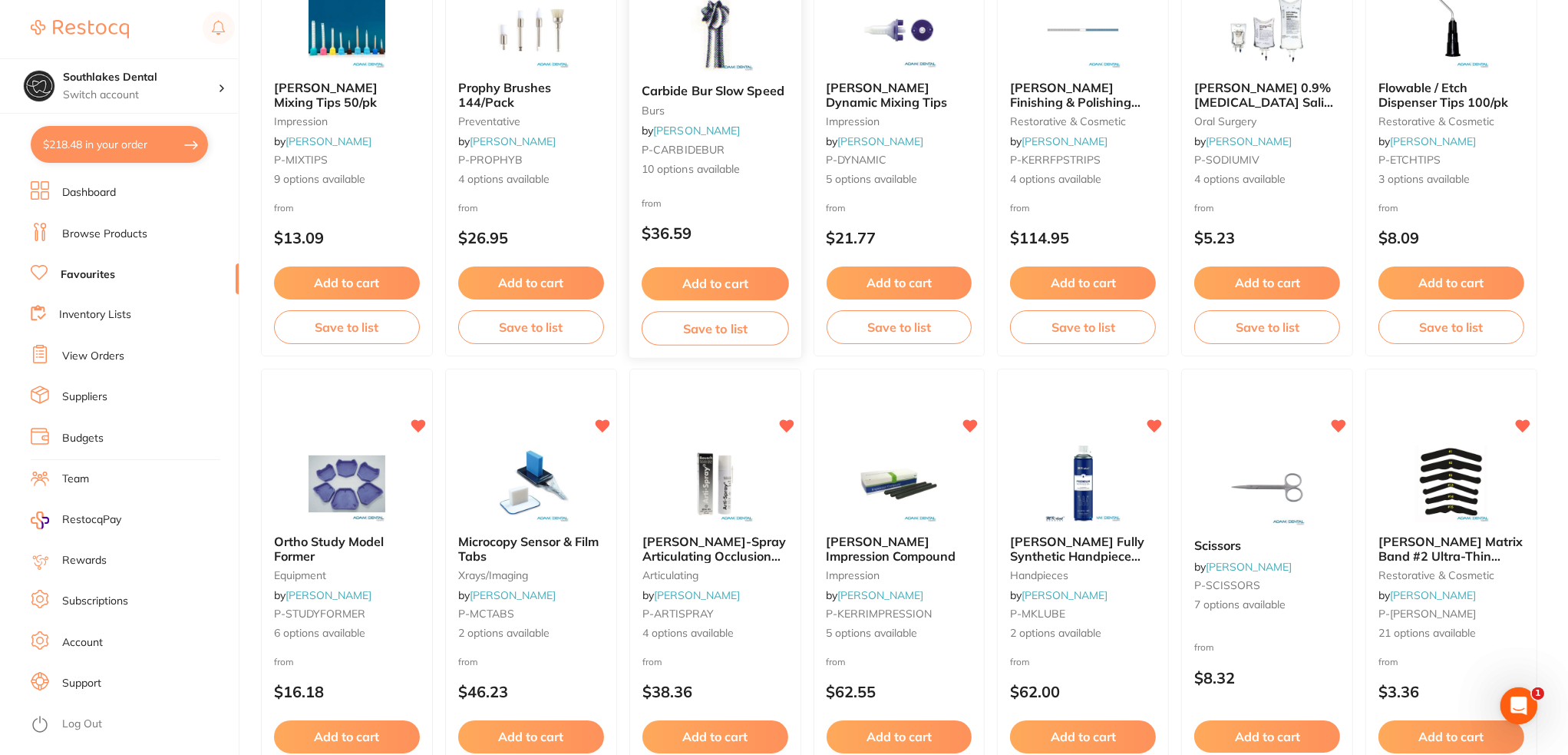
click at [740, 154] on small "P-CARBIDEBUR" at bounding box center [716, 149] width 147 height 12
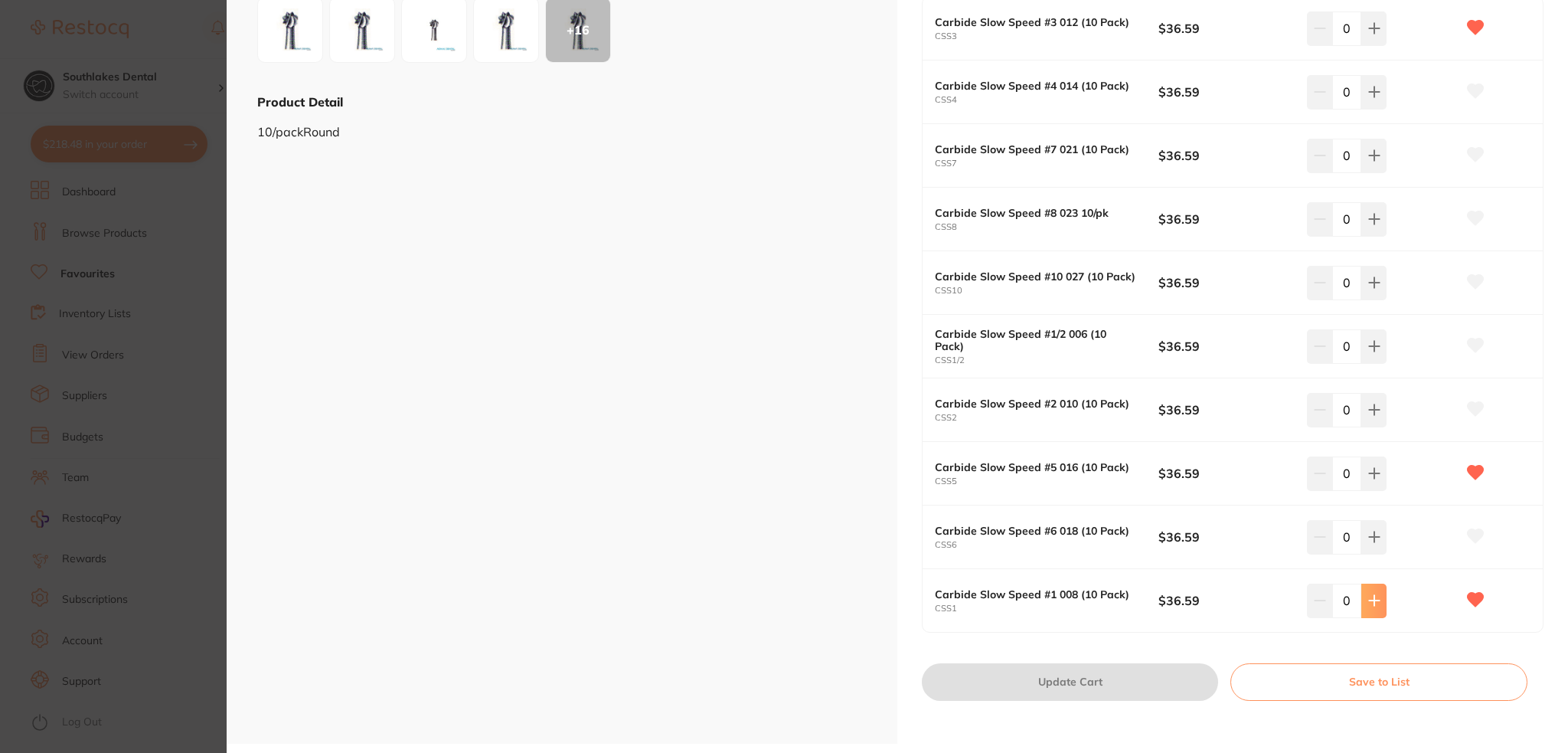
click at [1379, 600] on button at bounding box center [1374, 600] width 26 height 33
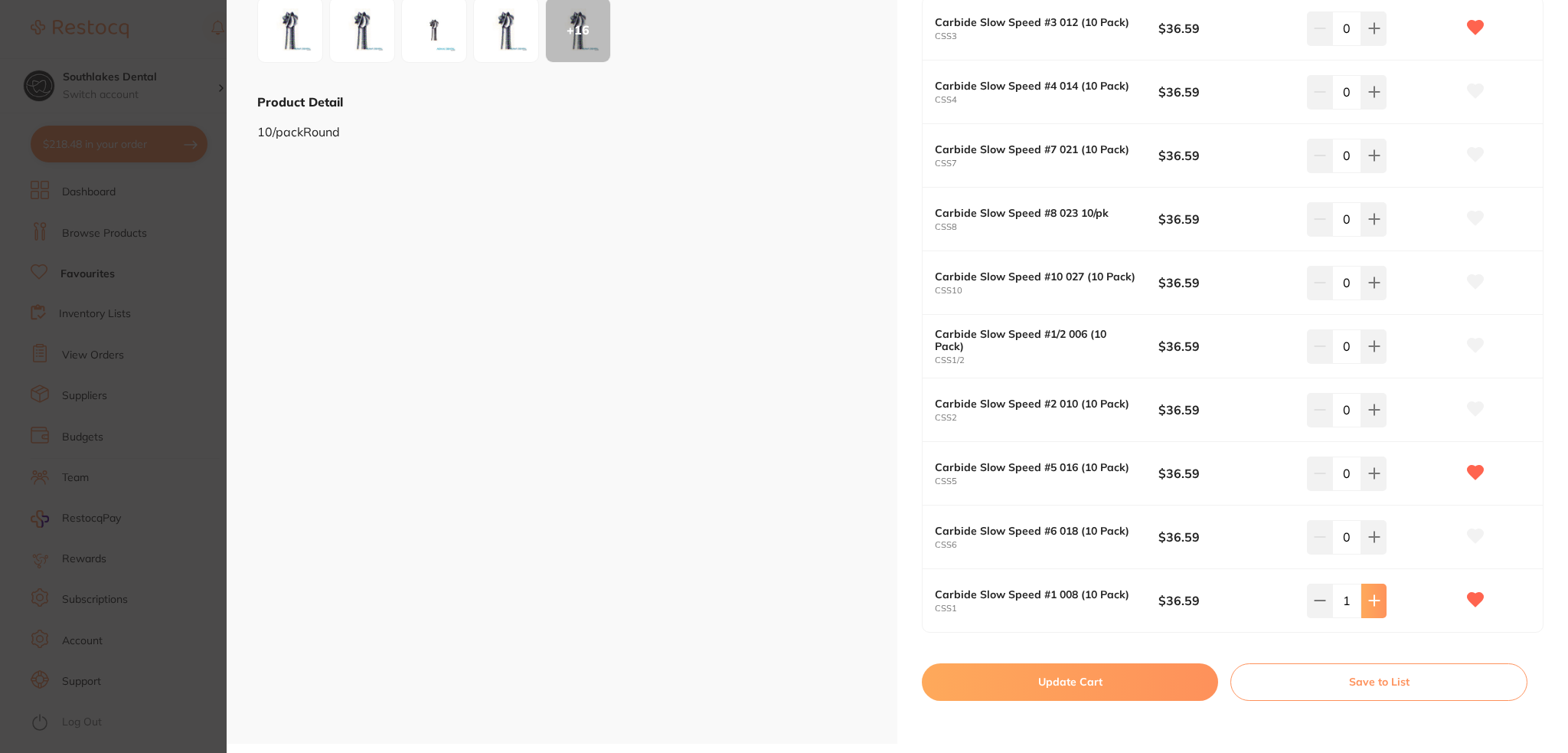
click at [1379, 600] on button at bounding box center [1374, 600] width 26 height 33
type input "3"
click at [999, 667] on button "Update Cart" at bounding box center [1069, 682] width 296 height 37
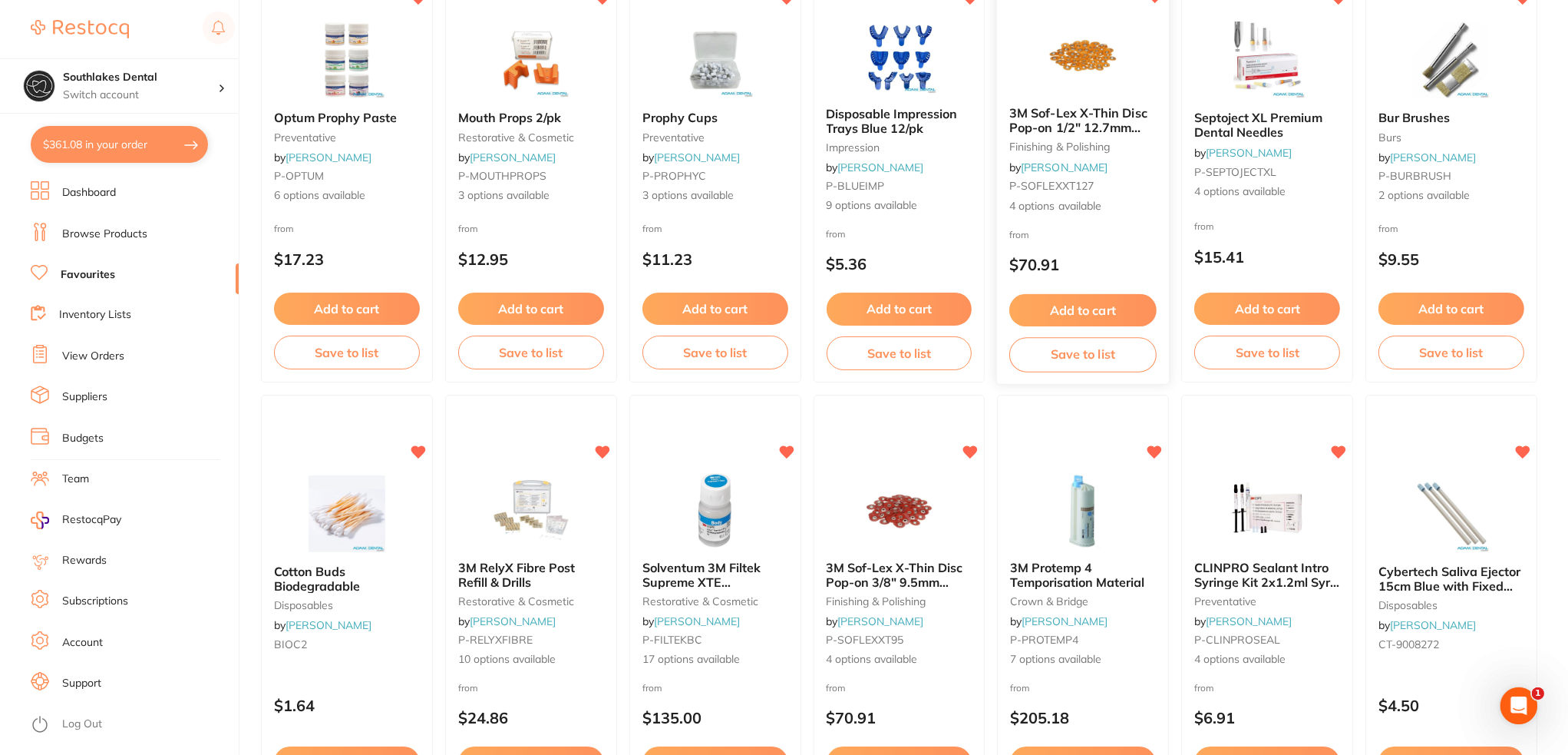
scroll to position [1458, 0]
